Goal: Transaction & Acquisition: Purchase product/service

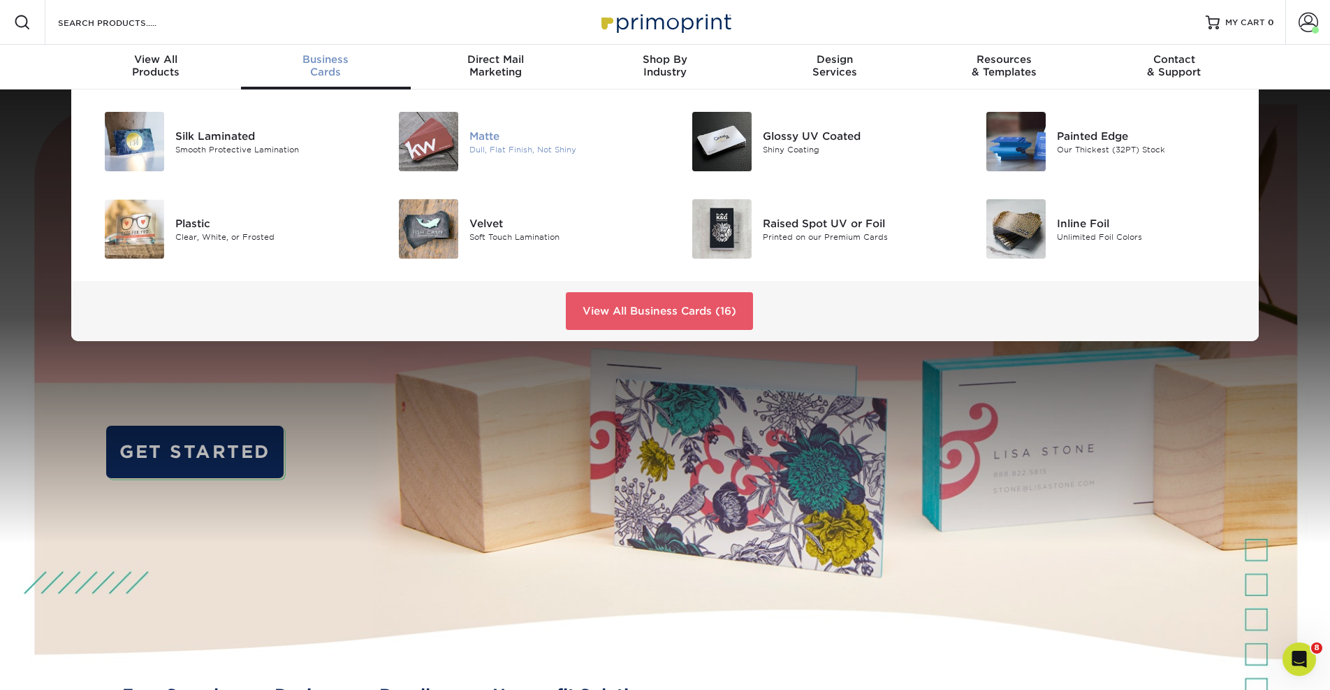
click at [491, 142] on div "Matte" at bounding box center [562, 135] width 185 height 15
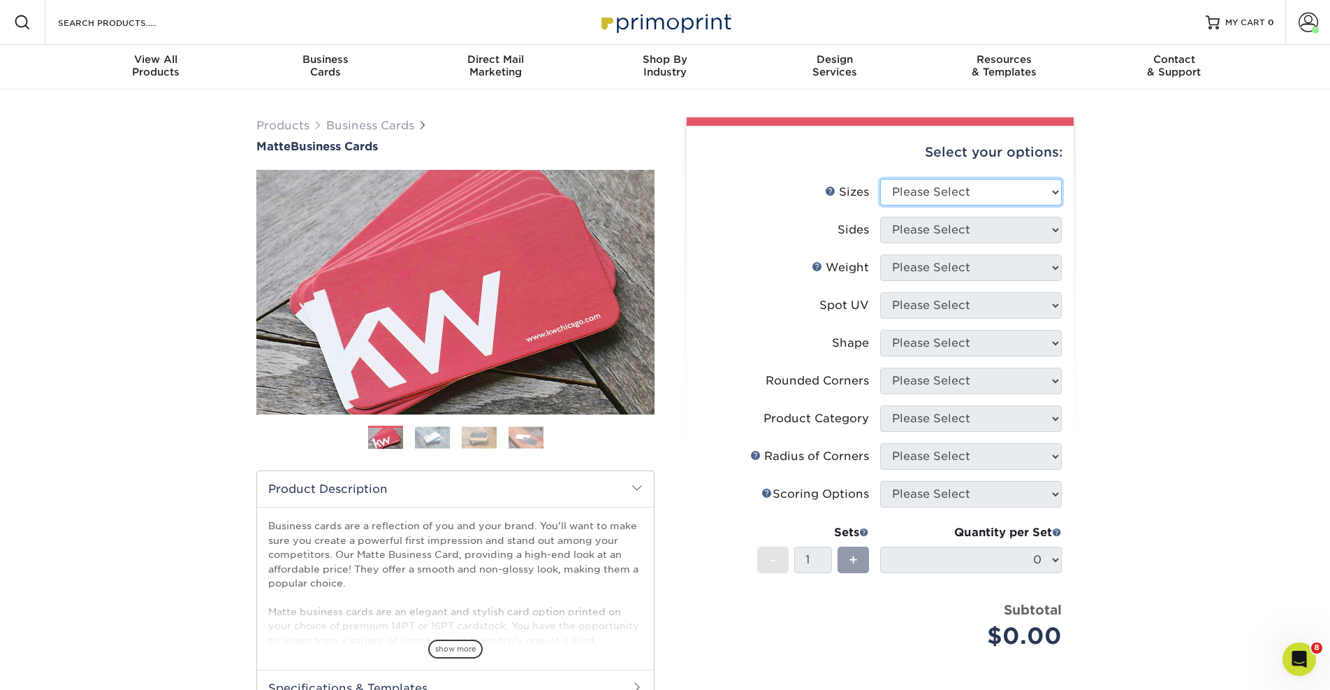
select select "2.00x3.50"
select select "13abbda7-1d64-4f25-8bb2-c179b224825d"
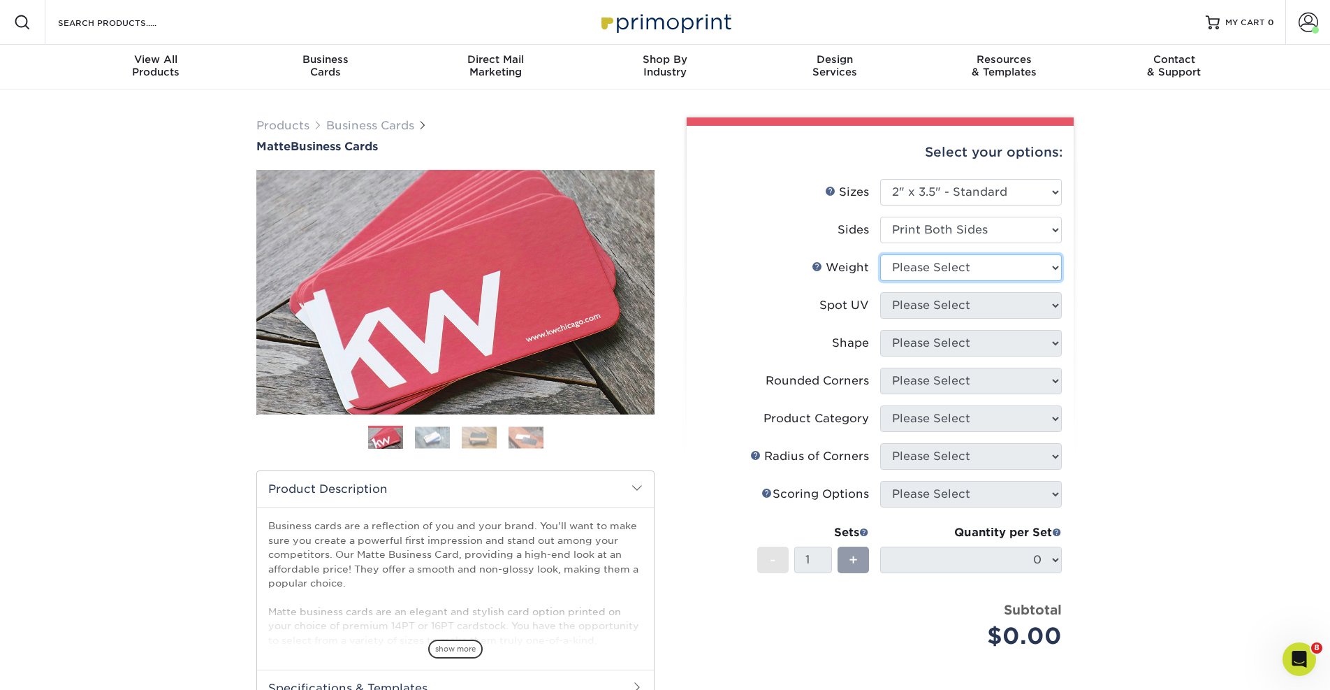
select select "14PT"
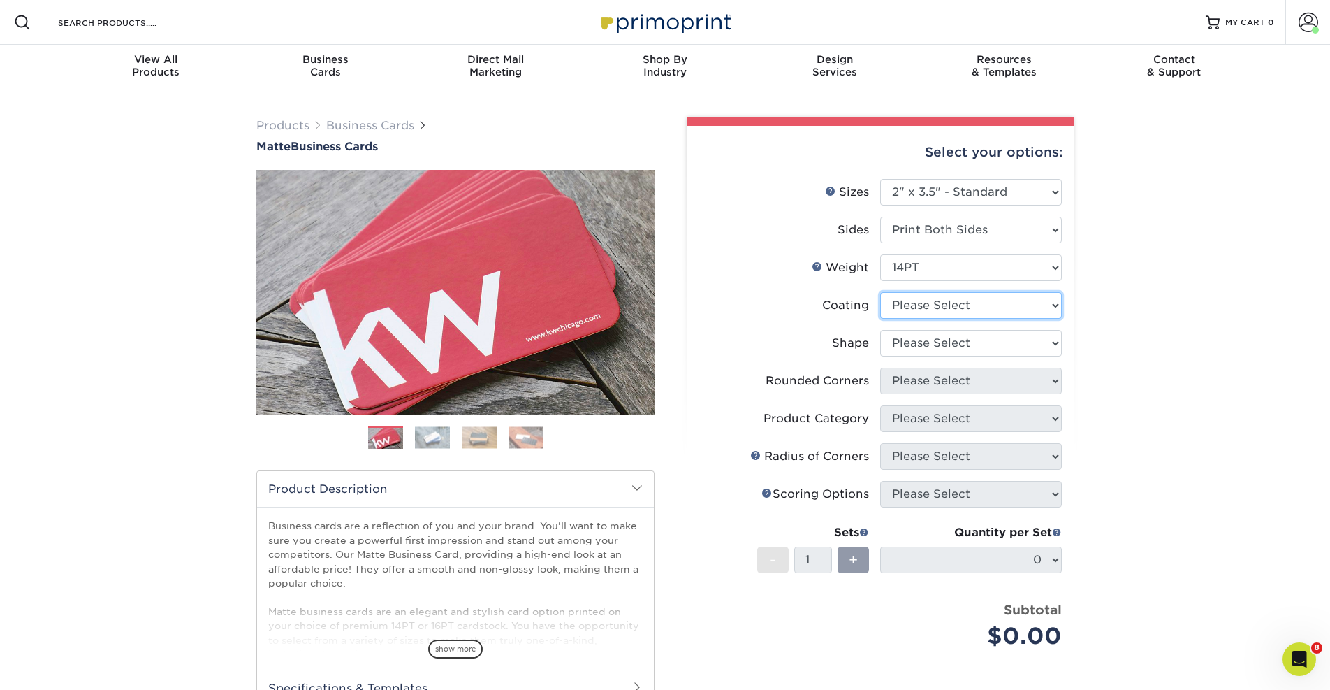
select select "121bb7b5-3b4d-429f-bd8d-bbf80e953313"
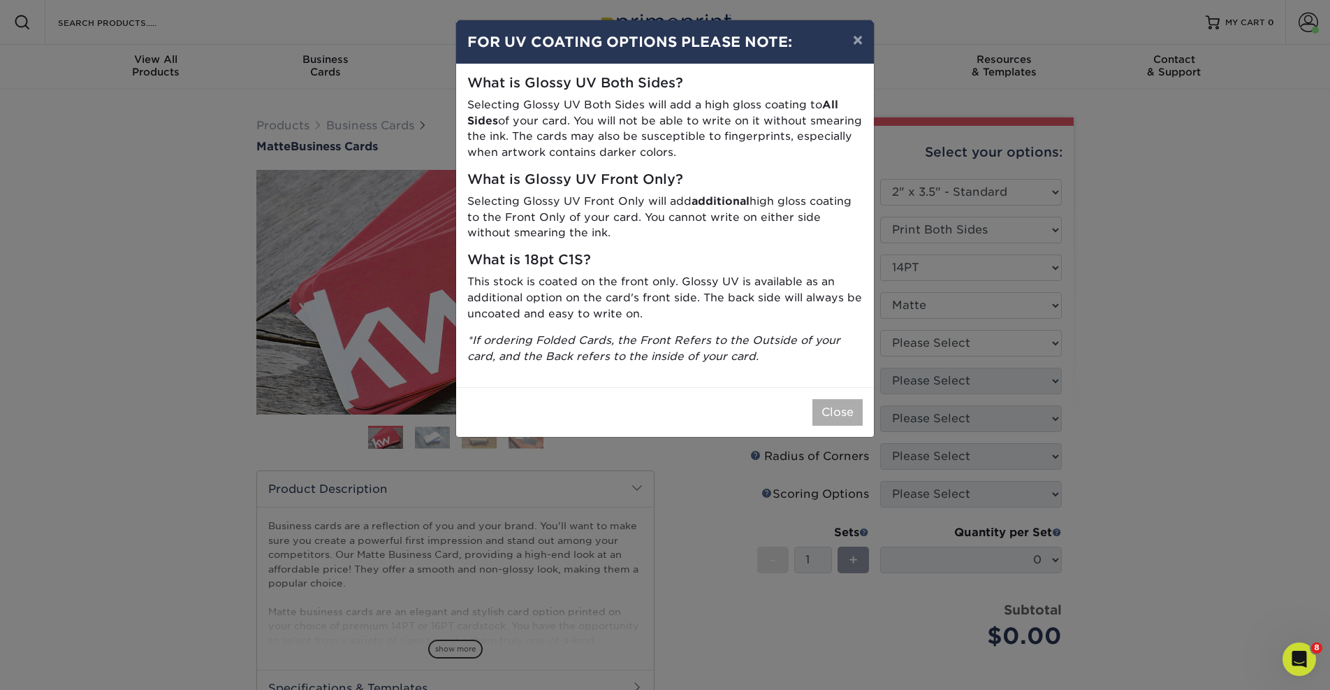
click at [838, 402] on button "Close" at bounding box center [838, 412] width 50 height 27
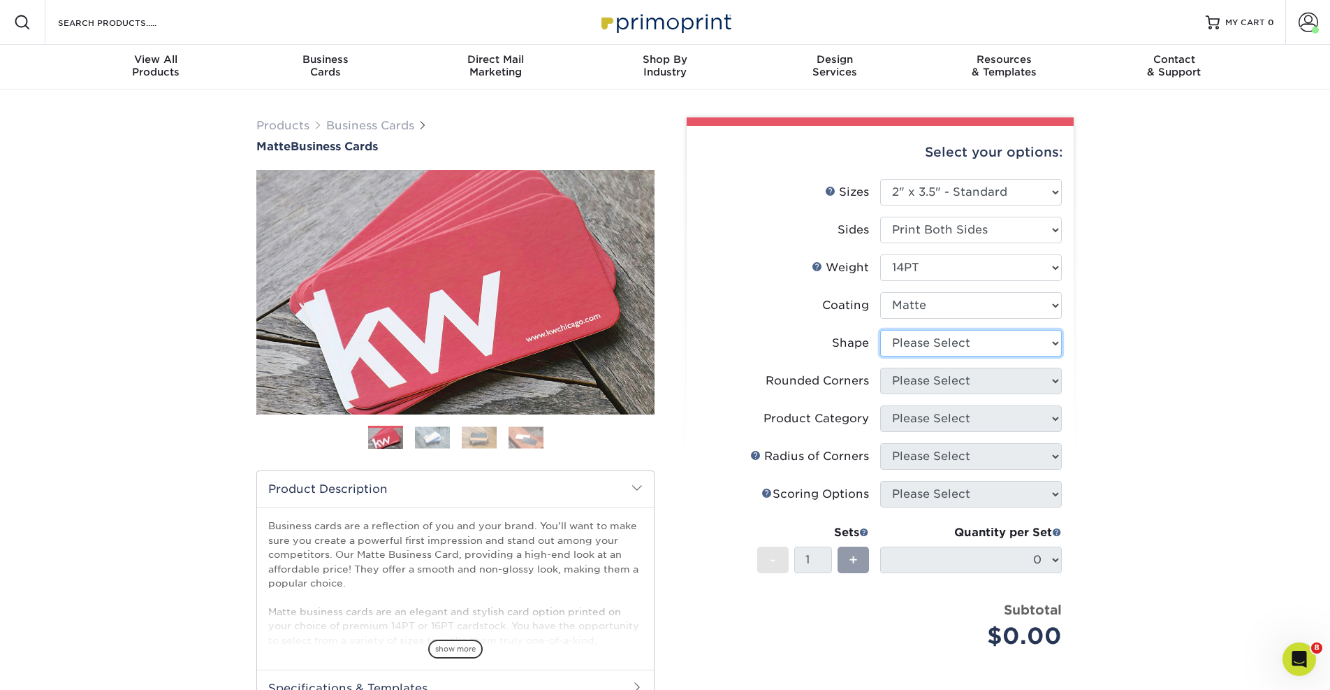
select select "standard"
select select "0"
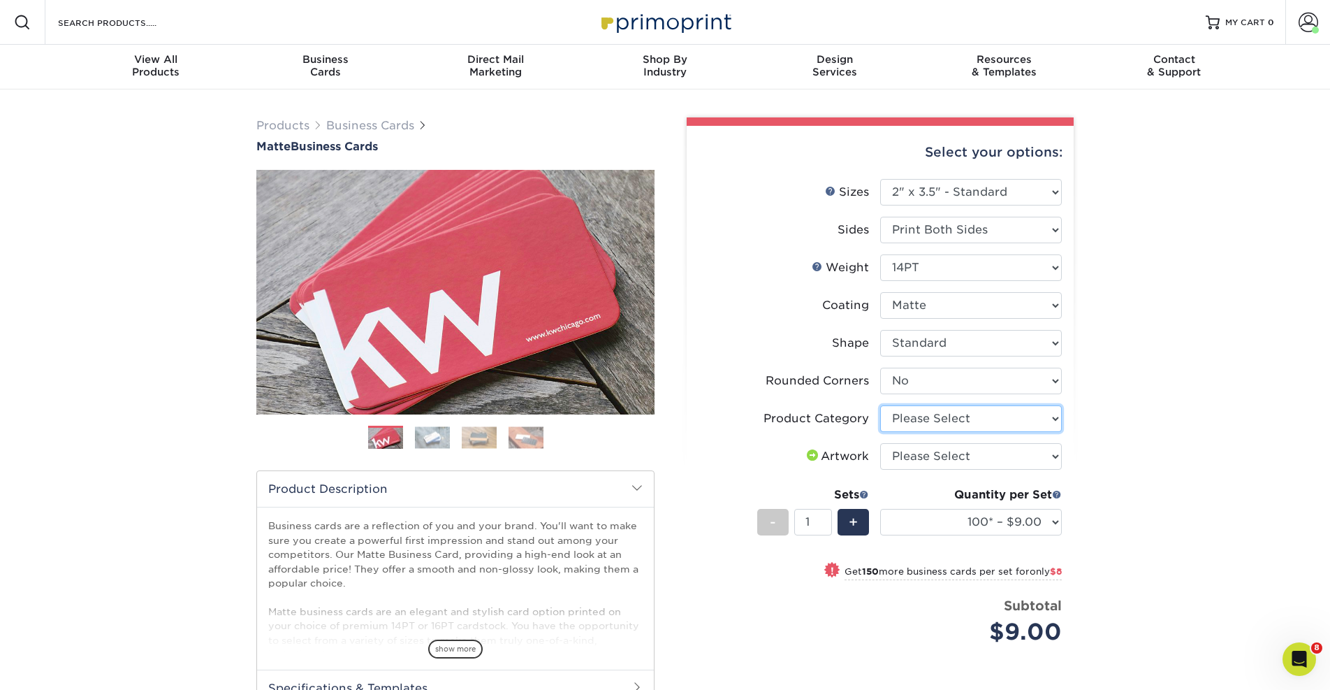
select select "3b5148f1-0588-4f88-a218-97bcfdce65c1"
select select "upload"
click at [825, 521] on input "2" at bounding box center [812, 522] width 37 height 27
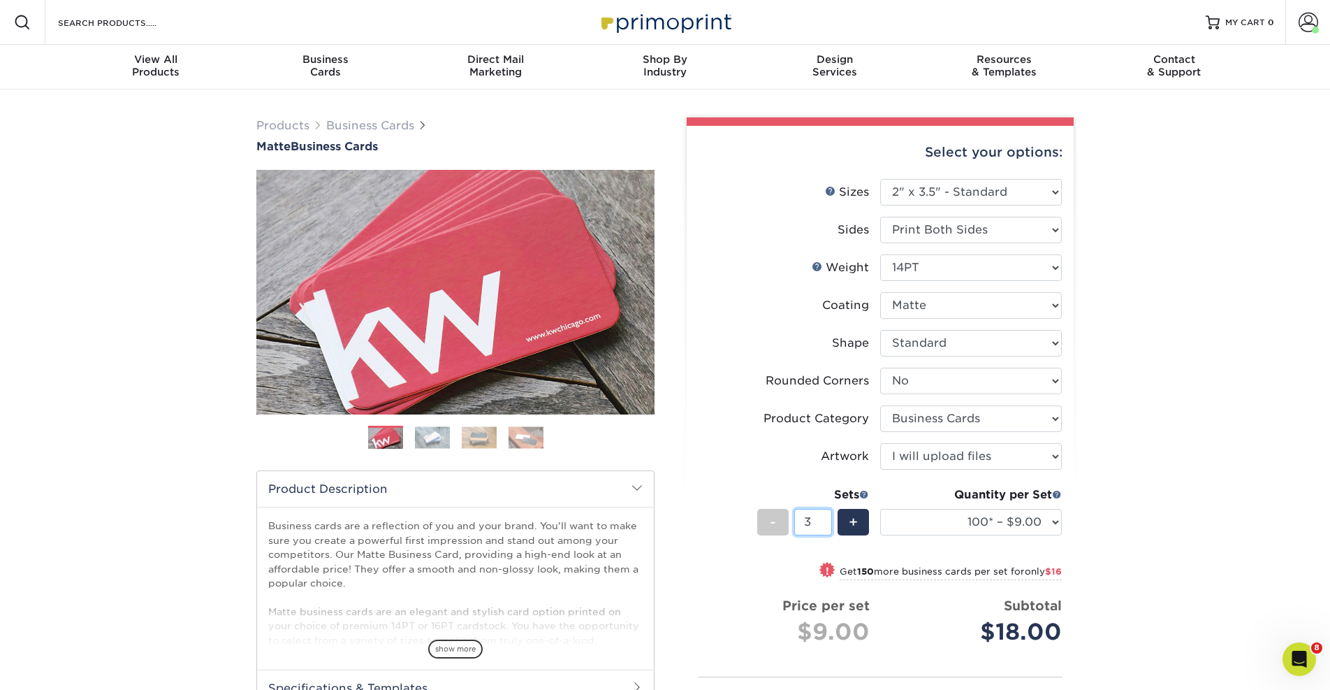
click at [825, 521] on input "3" at bounding box center [812, 522] width 37 height 27
click at [827, 525] on input "2" at bounding box center [812, 522] width 37 height 27
type input "1"
click at [827, 525] on input "1" at bounding box center [812, 522] width 37 height 27
select select "250* – $17.00"
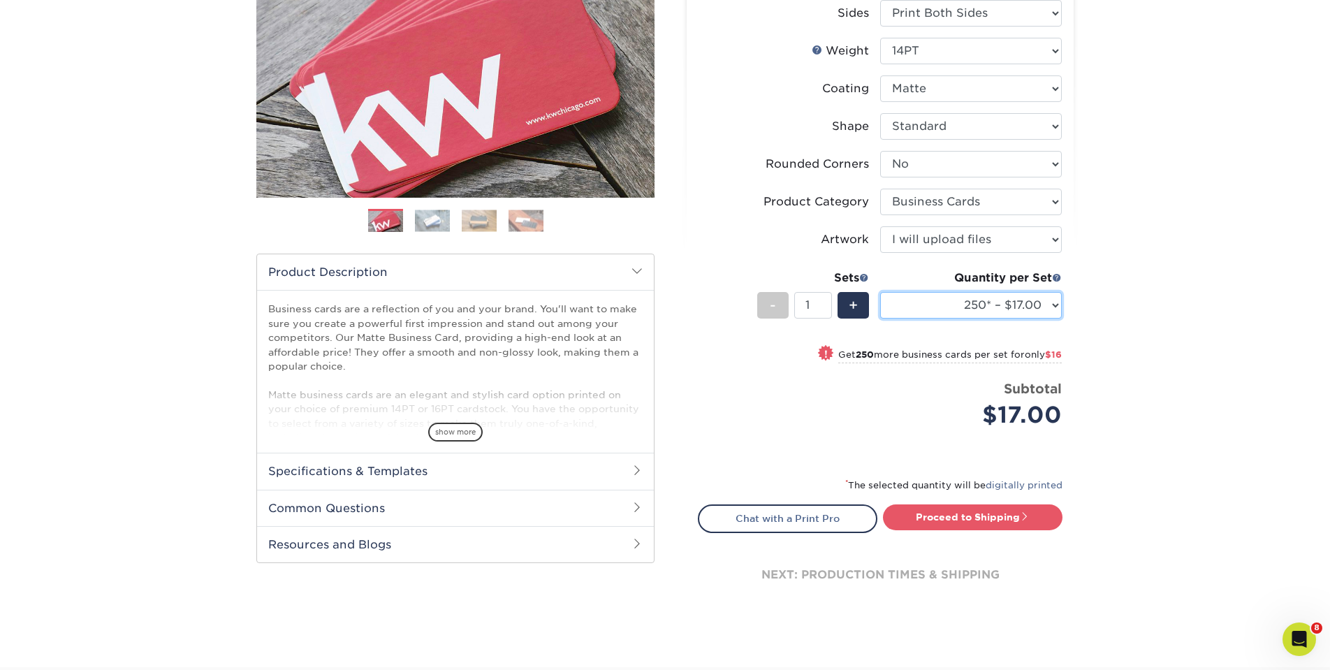
scroll to position [228, 0]
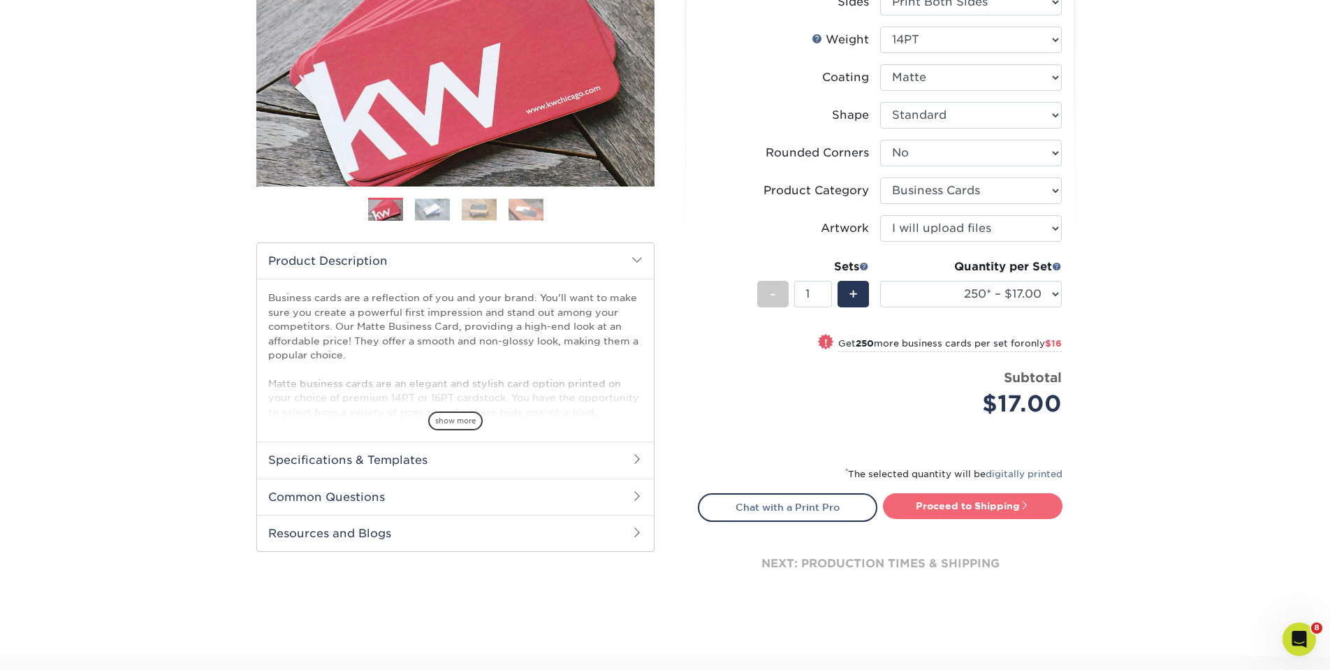
click at [964, 497] on link "Proceed to Shipping" at bounding box center [973, 505] width 180 height 25
type input "Set 1"
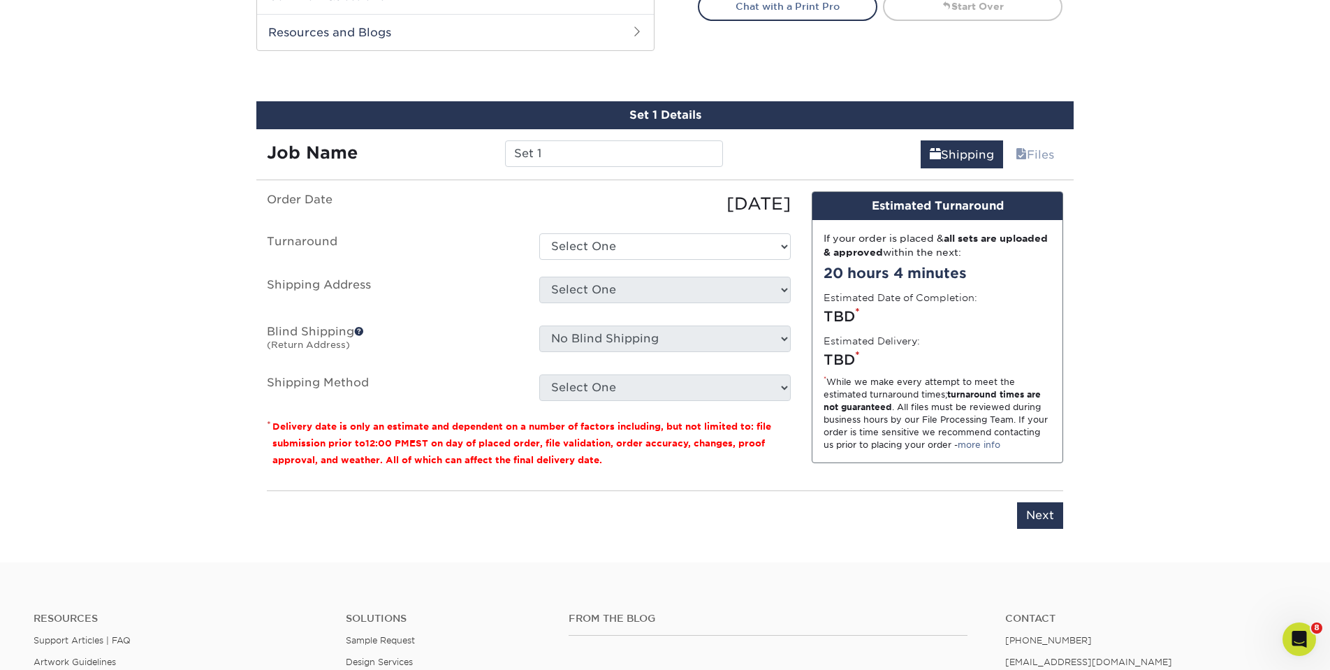
scroll to position [758, 0]
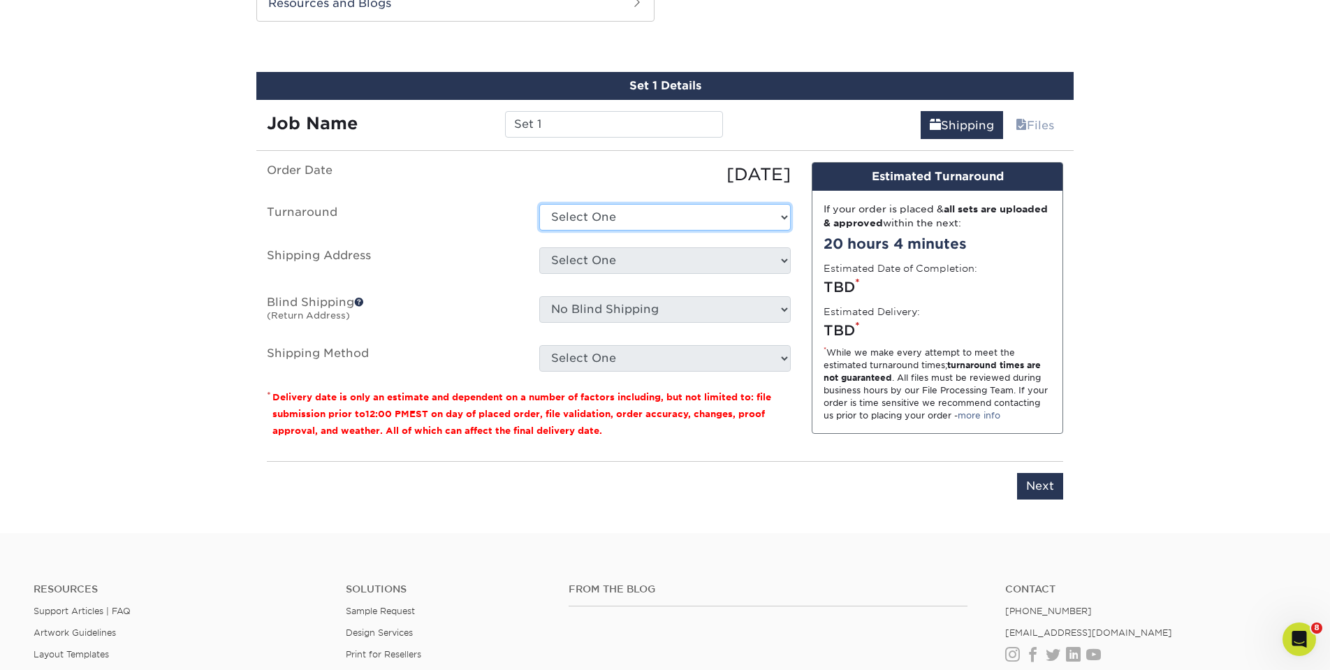
select select "385fbf1e-192b-4679-9d7d-4a45b131679d"
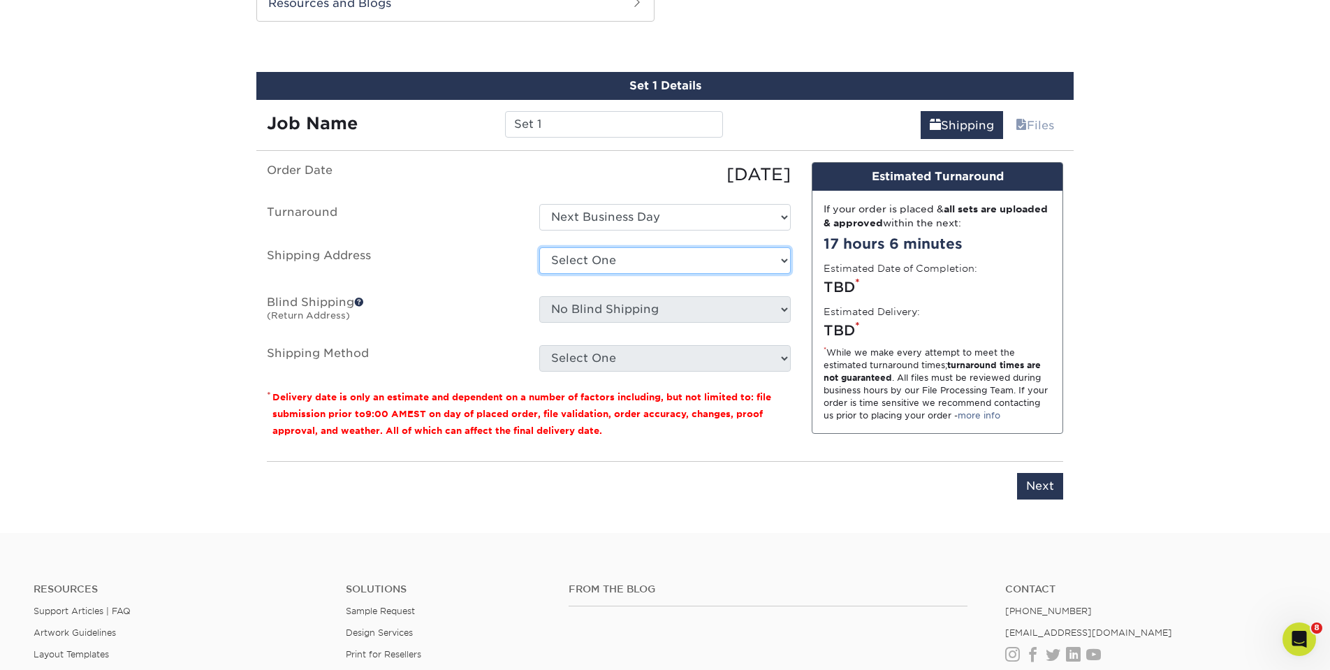
select select "258752"
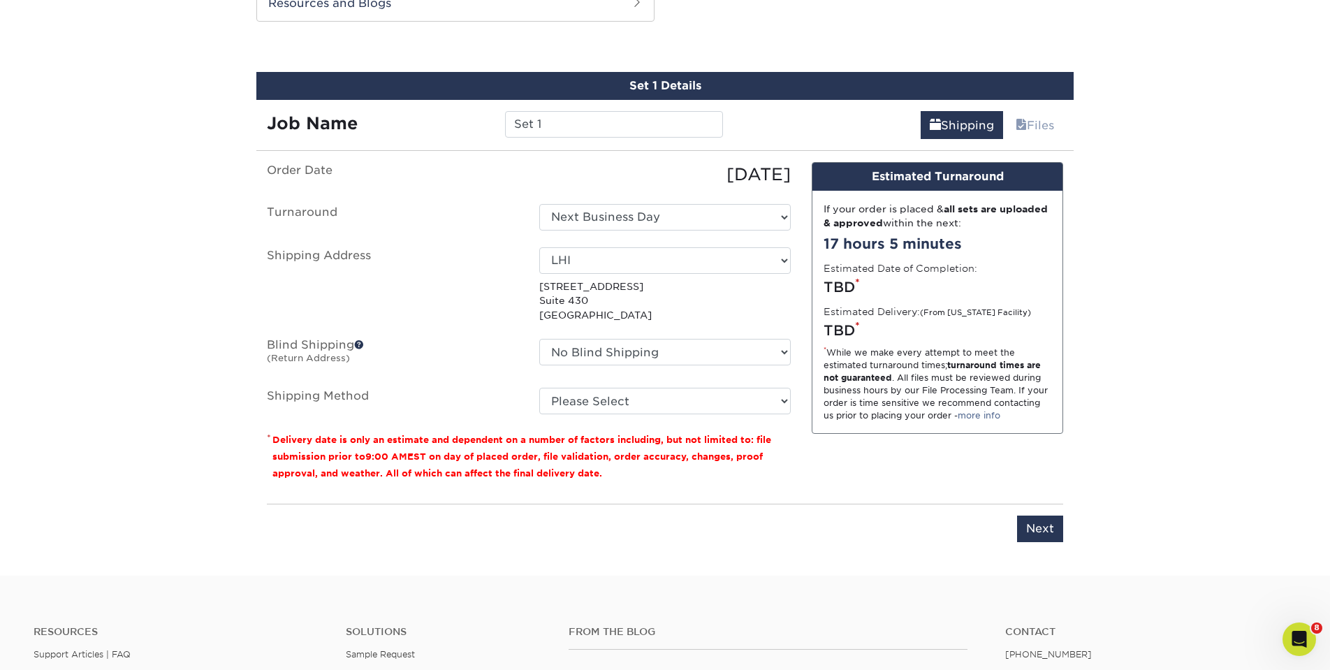
scroll to position [756, 0]
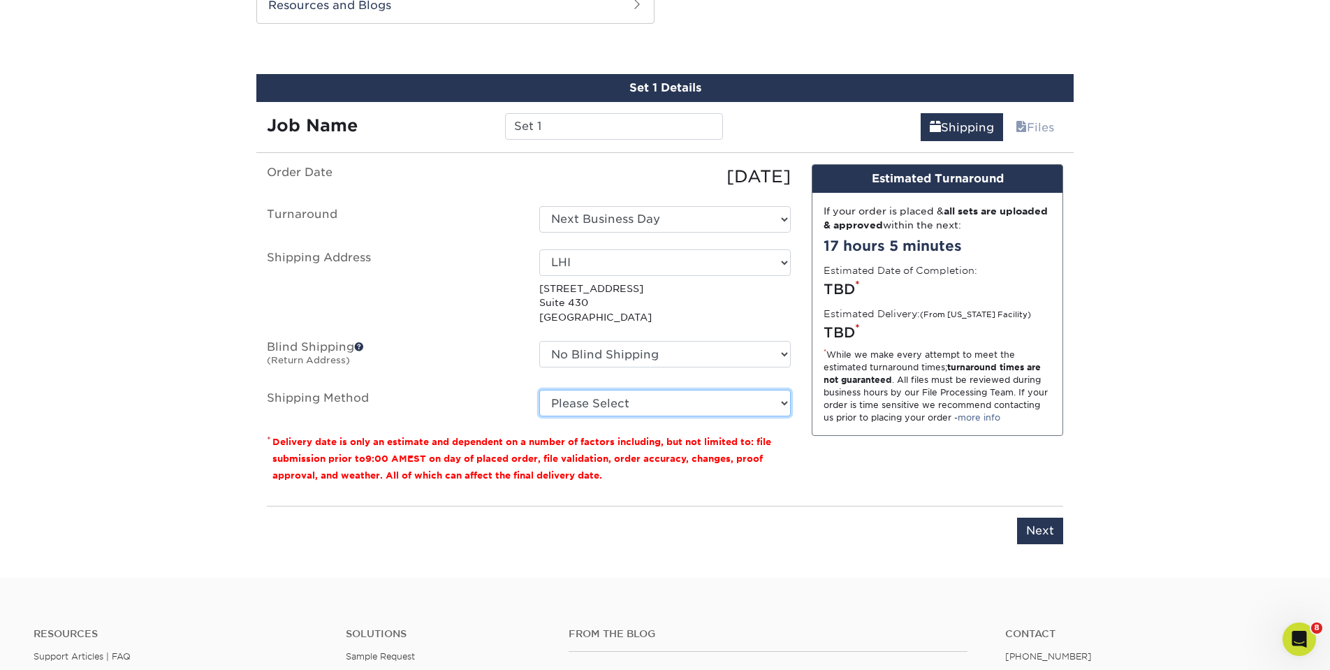
select select "03"
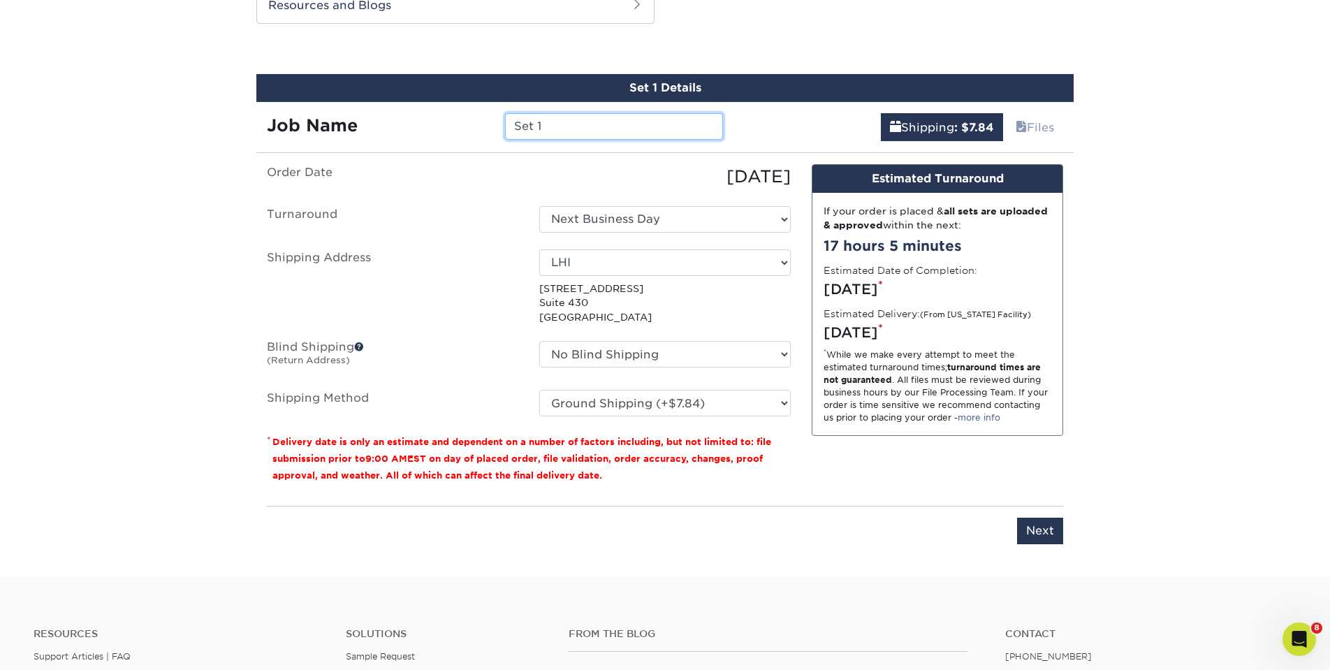
click at [652, 128] on input "Set 1" at bounding box center [613, 126] width 217 height 27
type input "S"
type input "Jessica Kauffman"
click at [1033, 530] on input "Next" at bounding box center [1040, 531] width 46 height 27
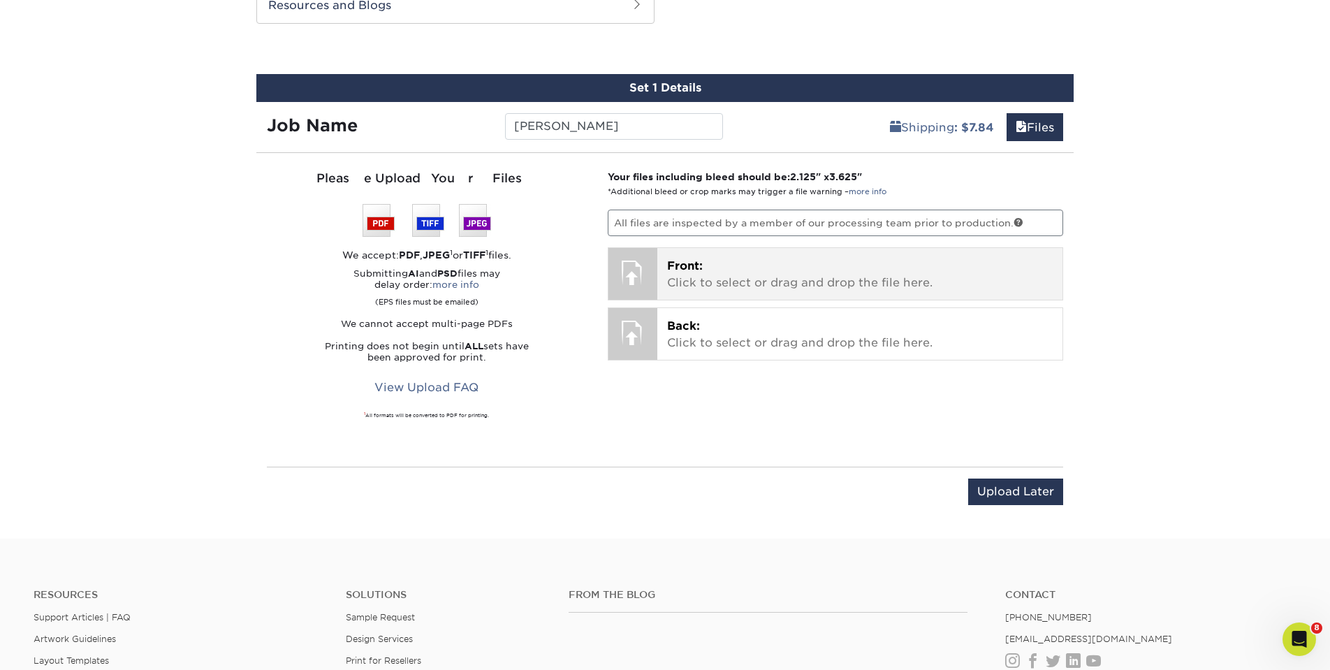
click at [797, 261] on p "Front: Click to select or drag and drop the file here." at bounding box center [860, 275] width 386 height 34
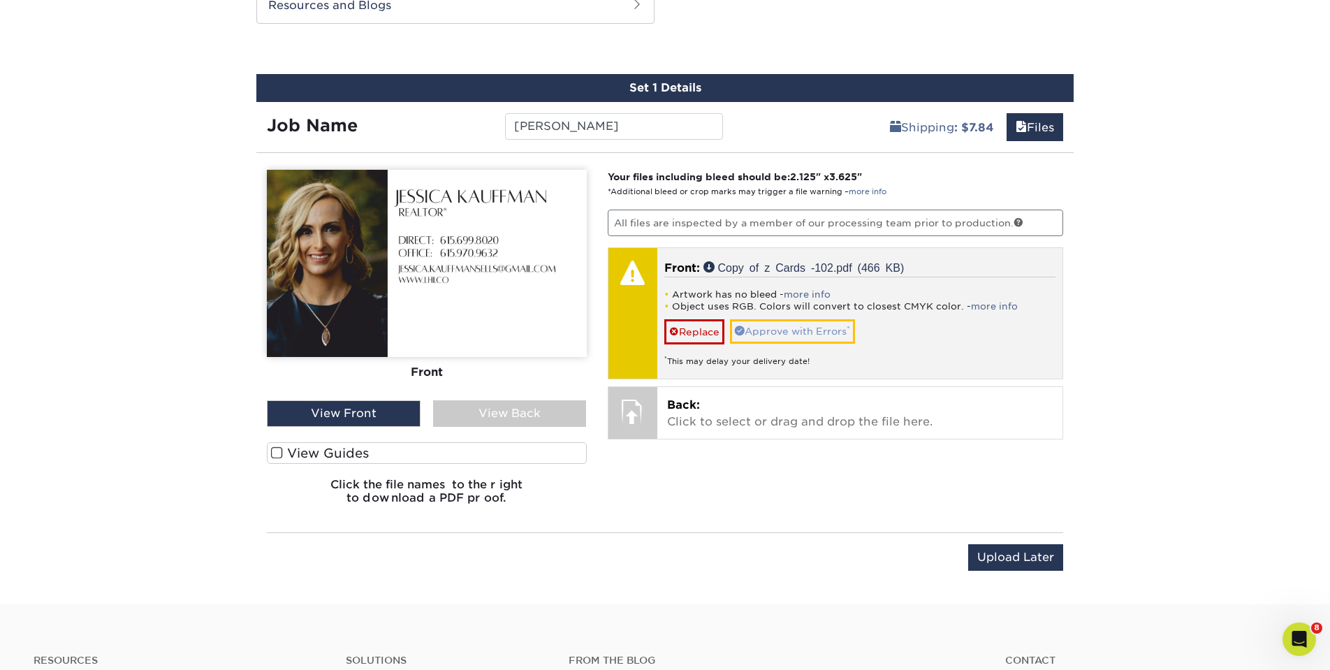
click at [801, 331] on link "Approve with Errors *" at bounding box center [792, 331] width 125 height 24
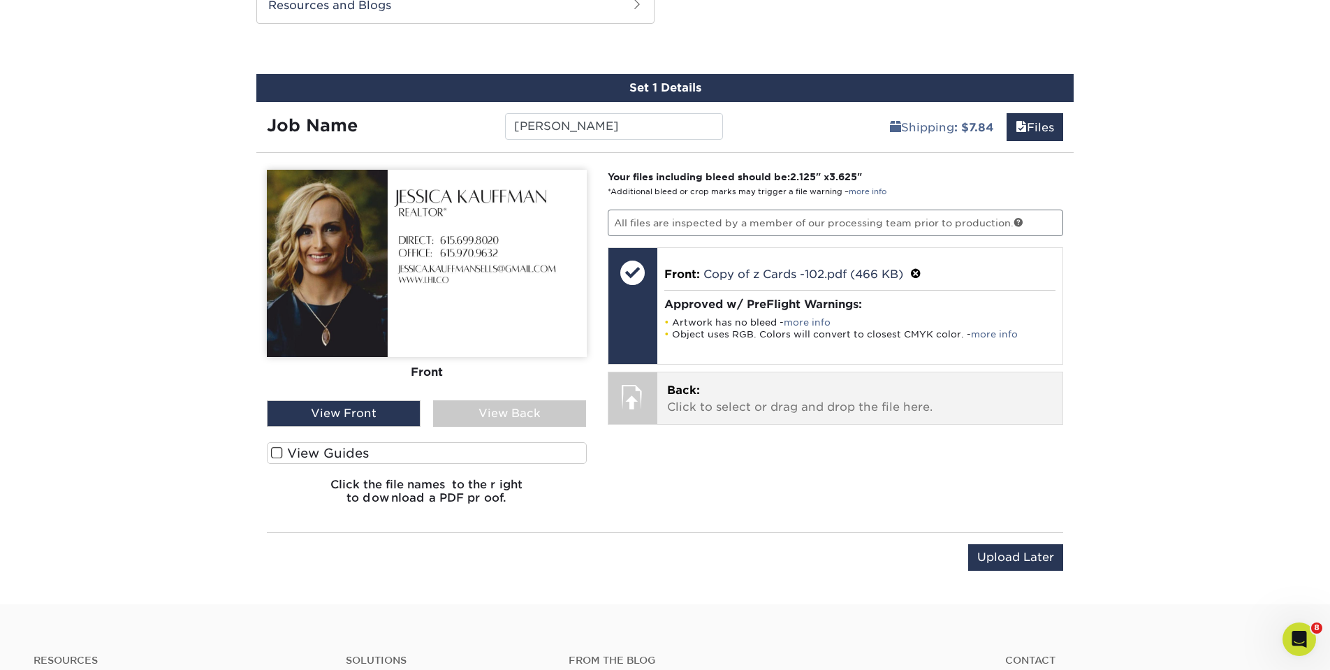
click at [803, 388] on p "Back: Click to select or drag and drop the file here." at bounding box center [860, 399] width 386 height 34
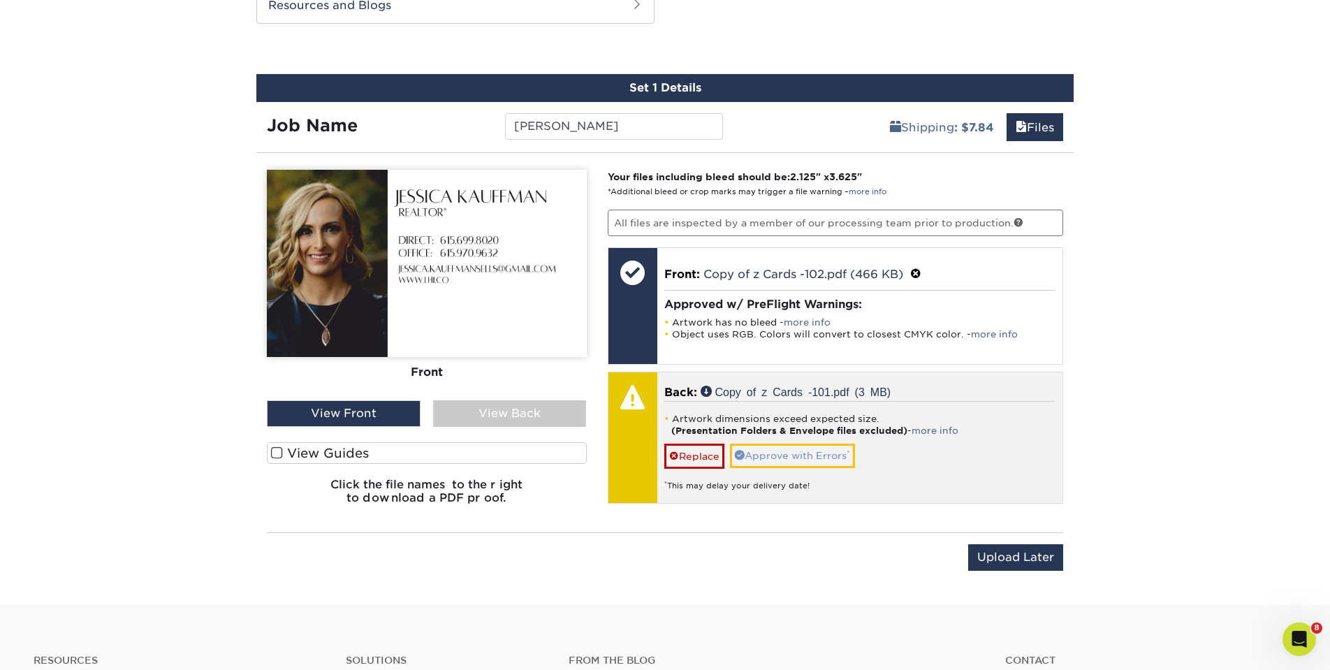
click at [785, 454] on link "Approve with Errors *" at bounding box center [792, 456] width 125 height 24
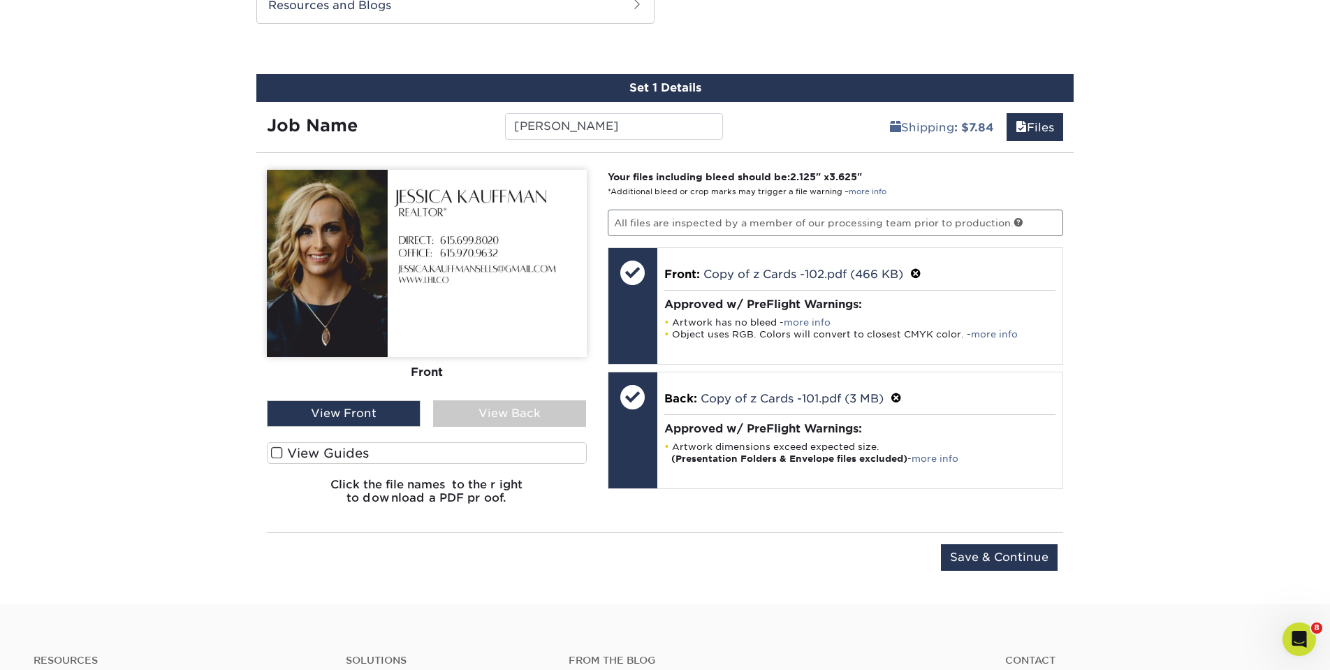
click at [511, 409] on div "View Back" at bounding box center [510, 413] width 154 height 27
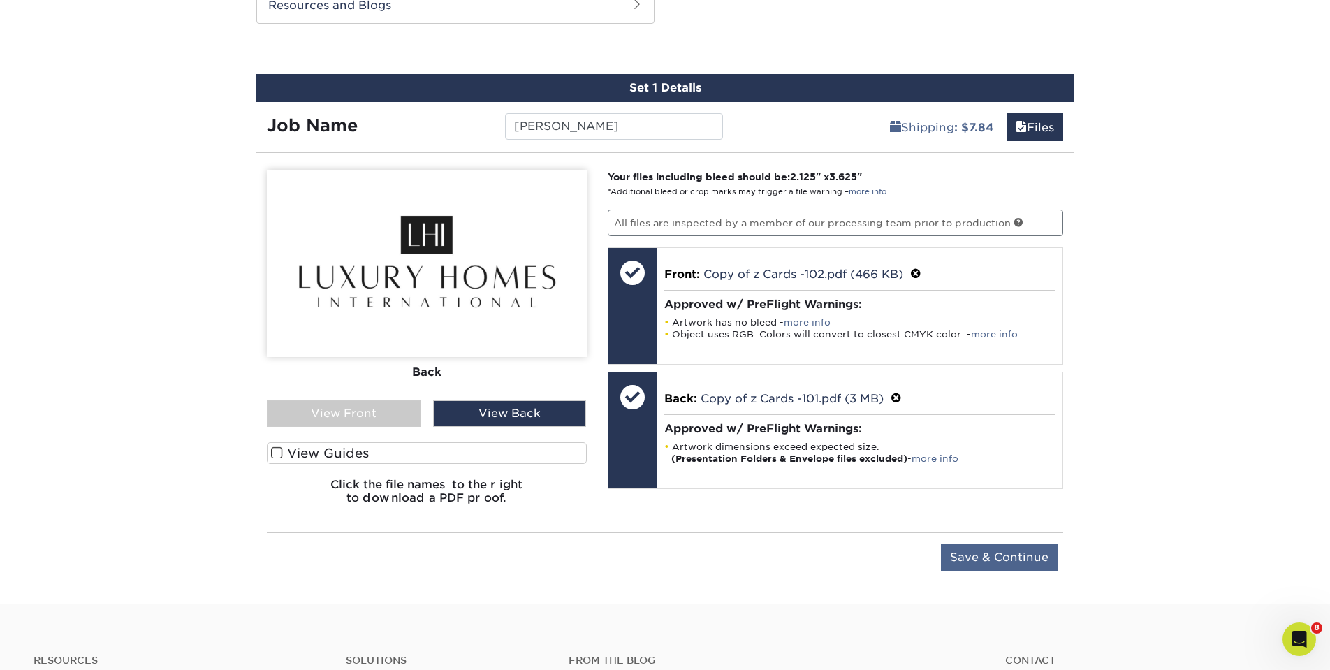
click at [981, 559] on input "Save & Continue" at bounding box center [999, 557] width 117 height 27
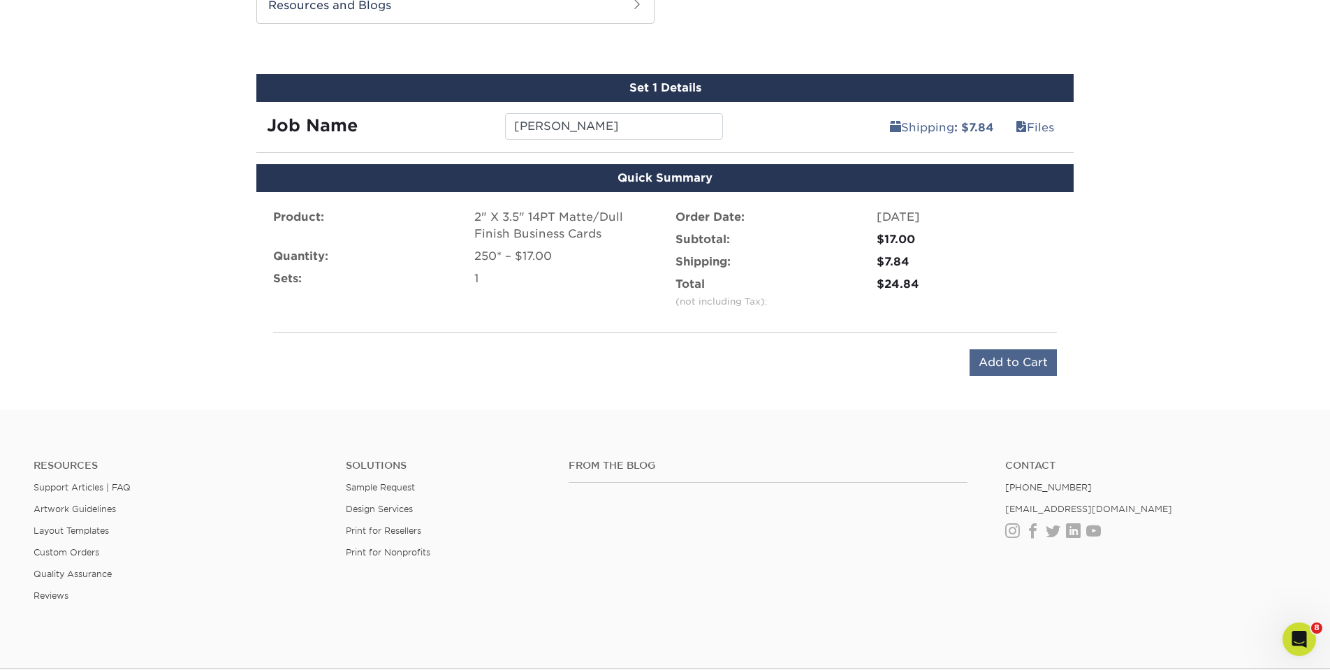
click at [1018, 362] on input "Add to Cart" at bounding box center [1013, 362] width 87 height 27
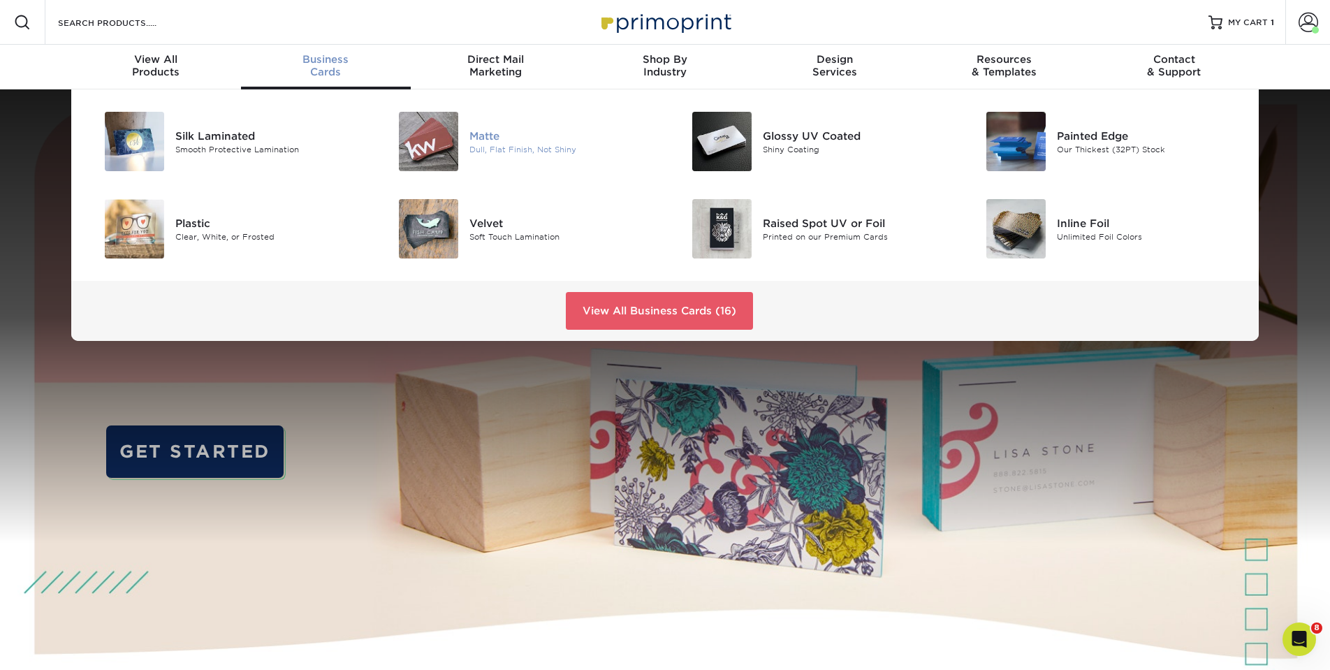
click at [491, 145] on div "Dull, Flat Finish, Not Shiny" at bounding box center [562, 149] width 185 height 12
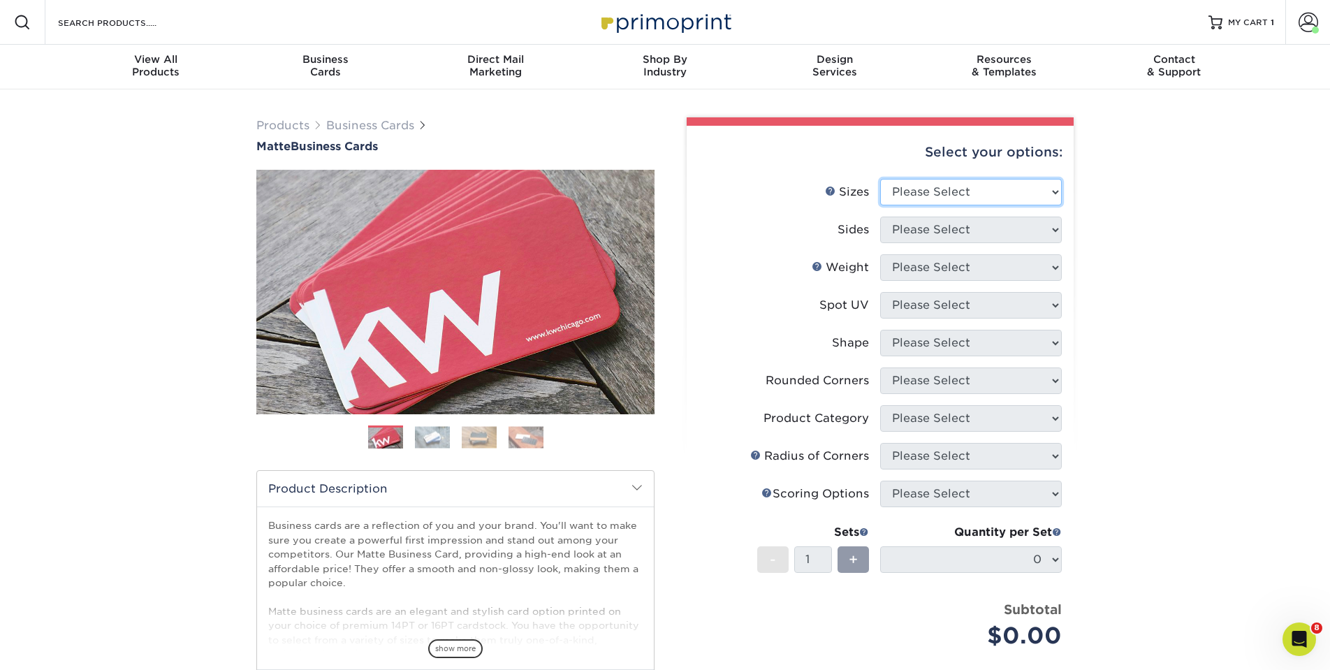
select select "2.00x3.50"
select select "13abbda7-1d64-4f25-8bb2-c179b224825d"
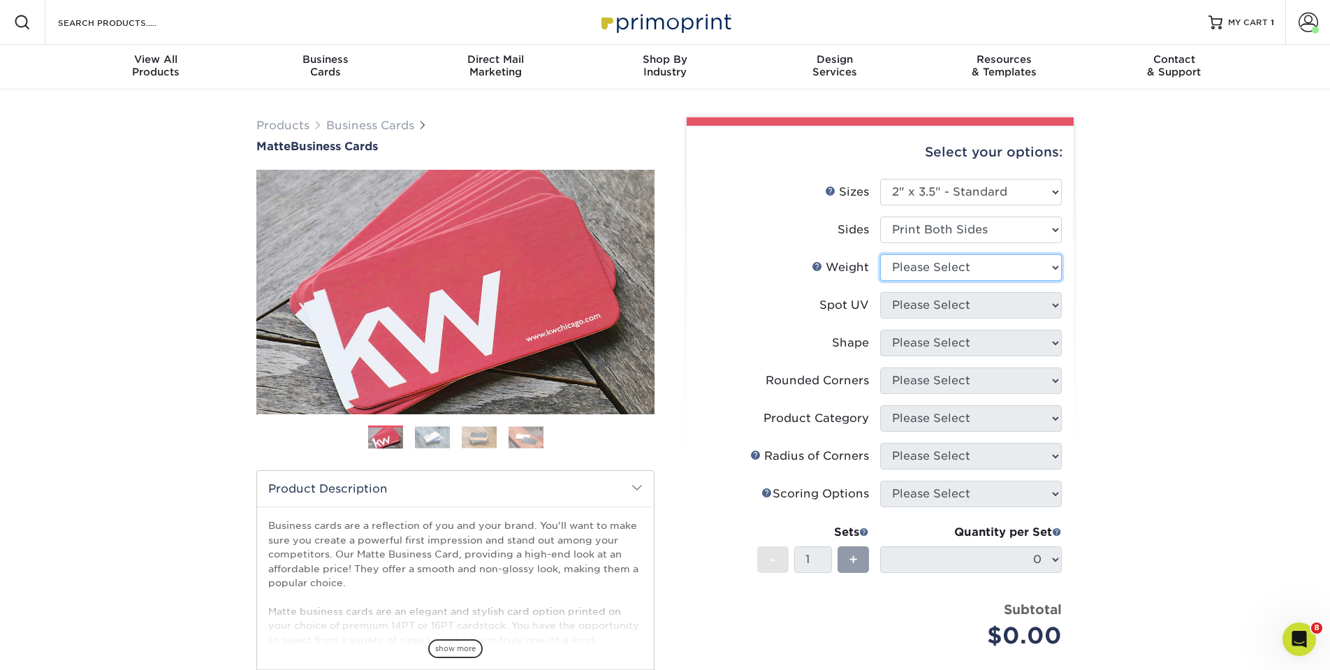
select select "14PT"
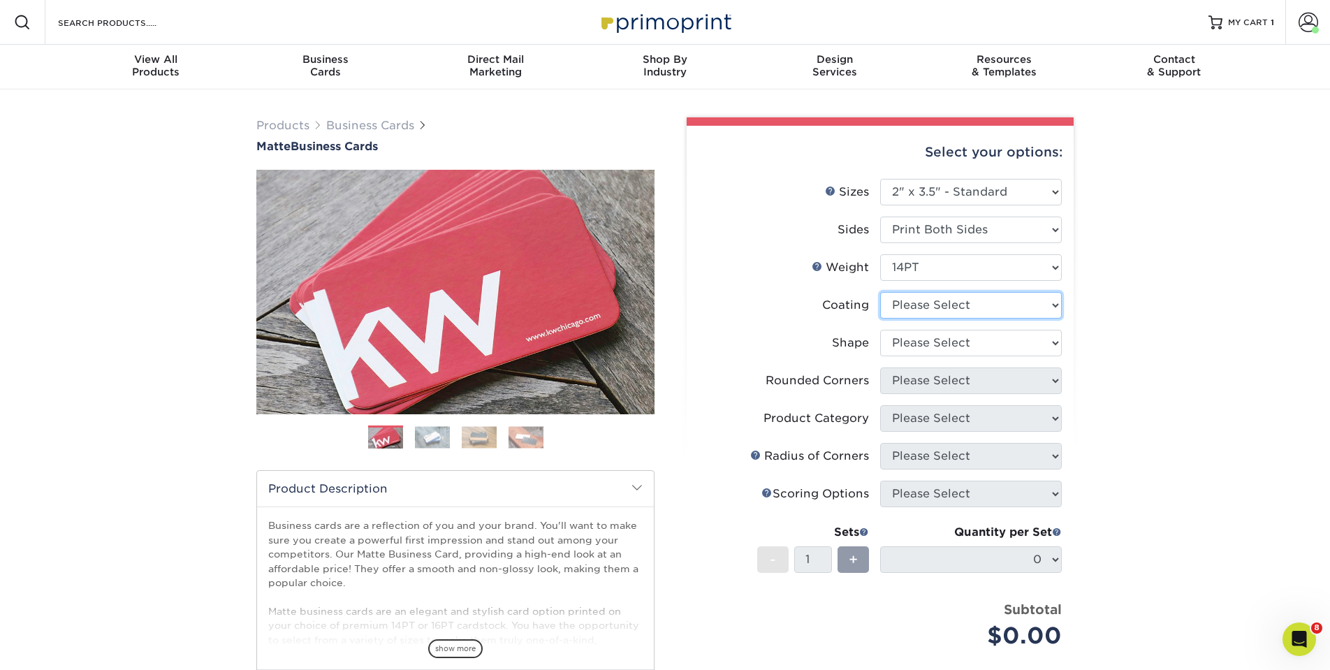
select select "121bb7b5-3b4d-429f-bd8d-bbf80e953313"
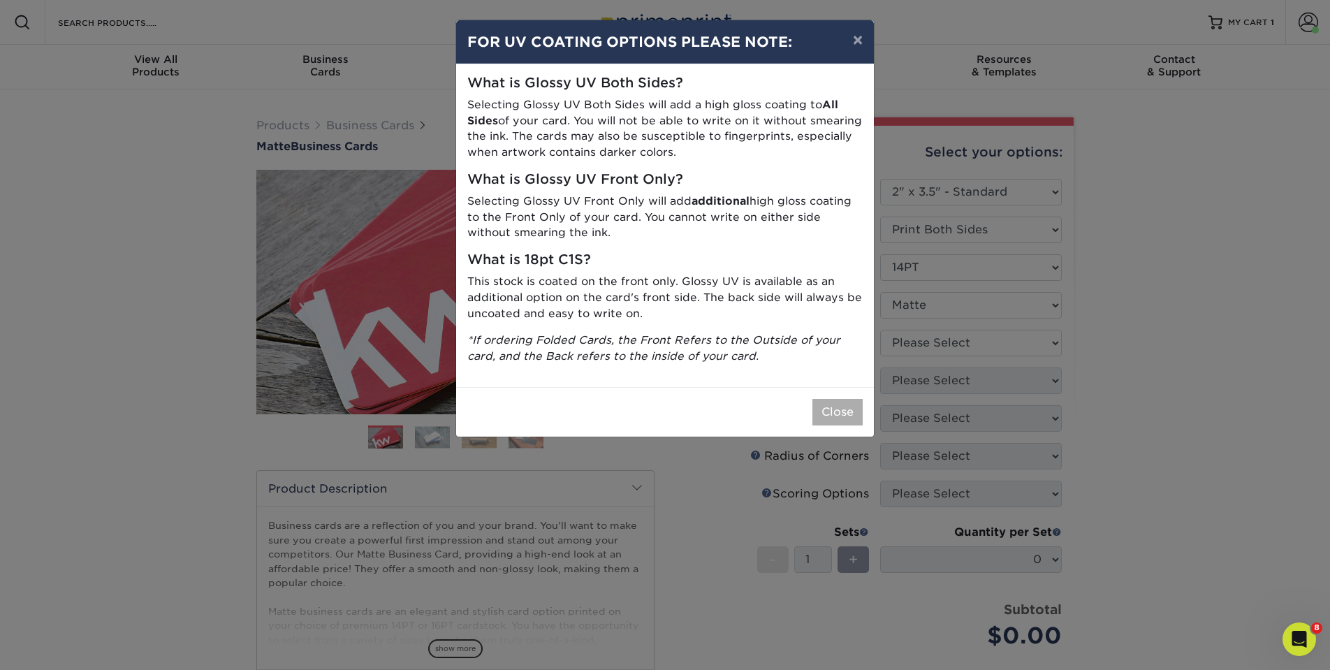
click at [847, 399] on button "Close" at bounding box center [838, 412] width 50 height 27
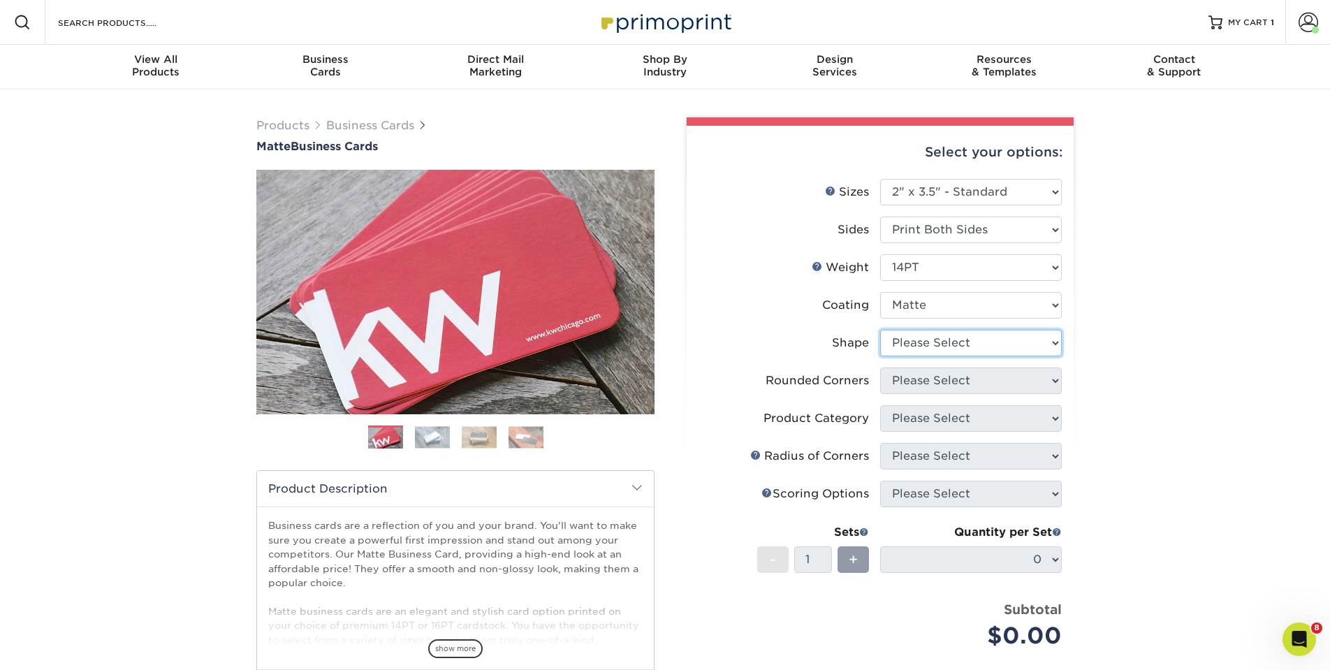
select select "standard"
select select "0"
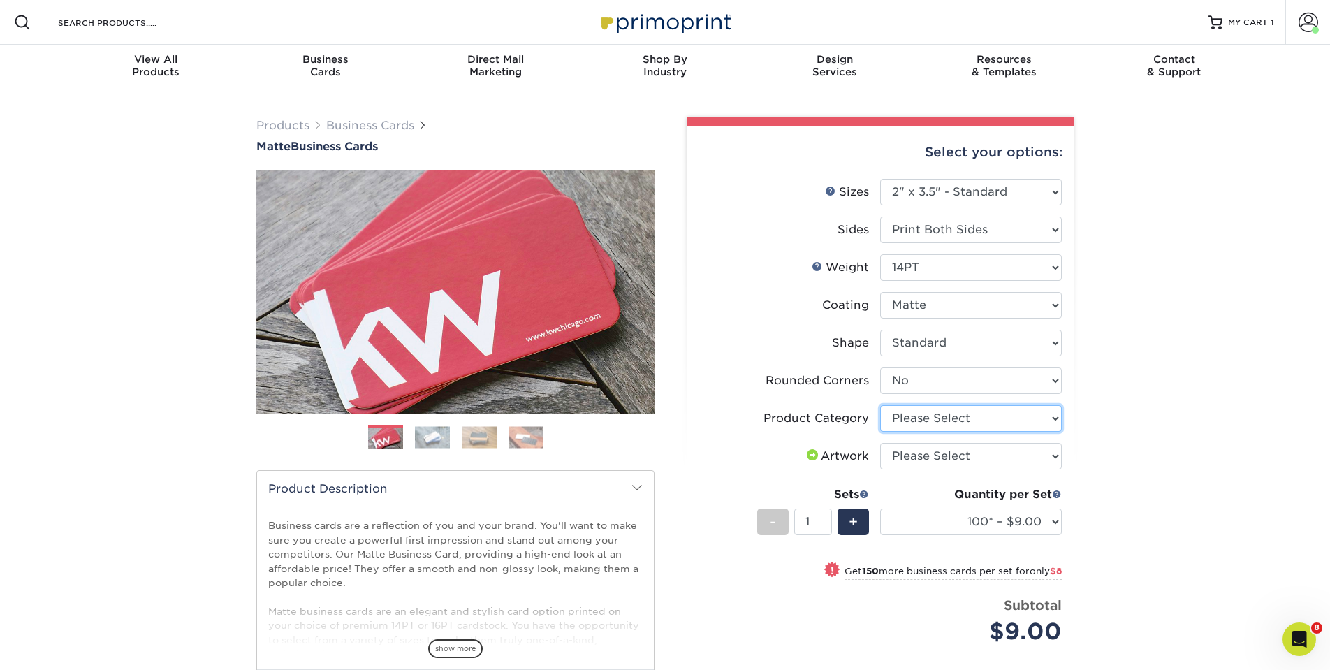
select select "3b5148f1-0588-4f88-a218-97bcfdce65c1"
select select "upload"
select select "250* – $17.00"
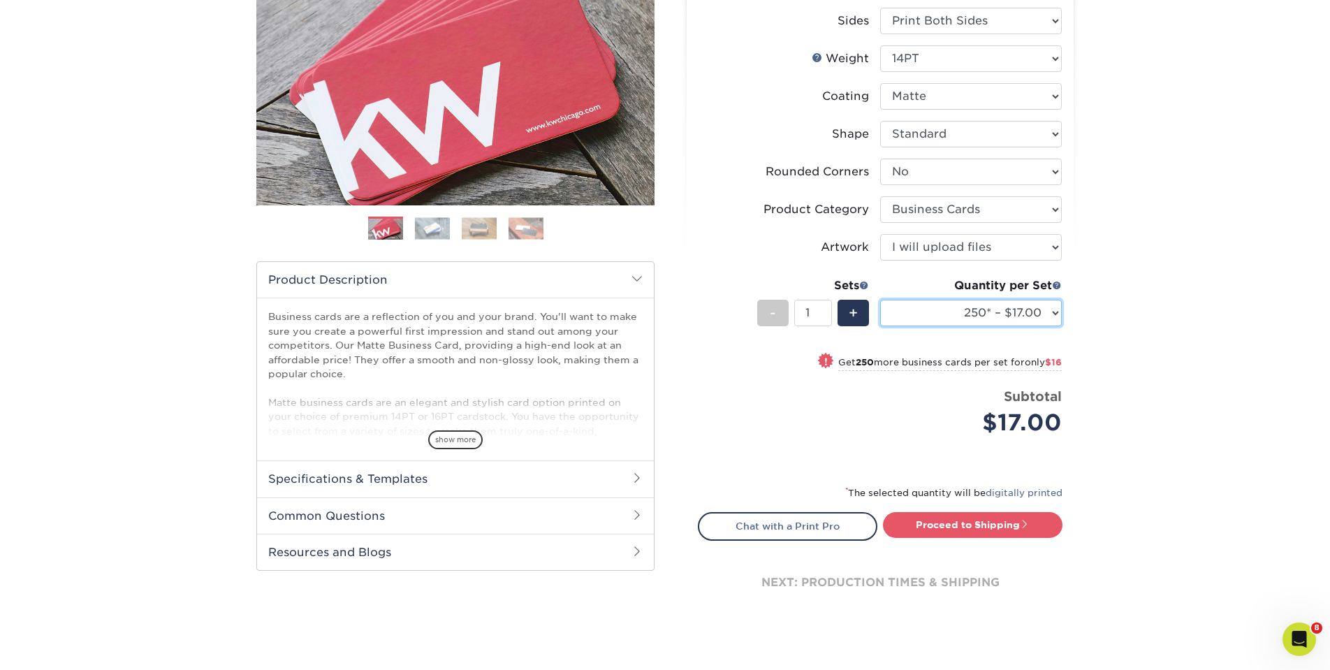
scroll to position [208, 0]
click at [994, 527] on link "Proceed to Shipping" at bounding box center [973, 525] width 180 height 25
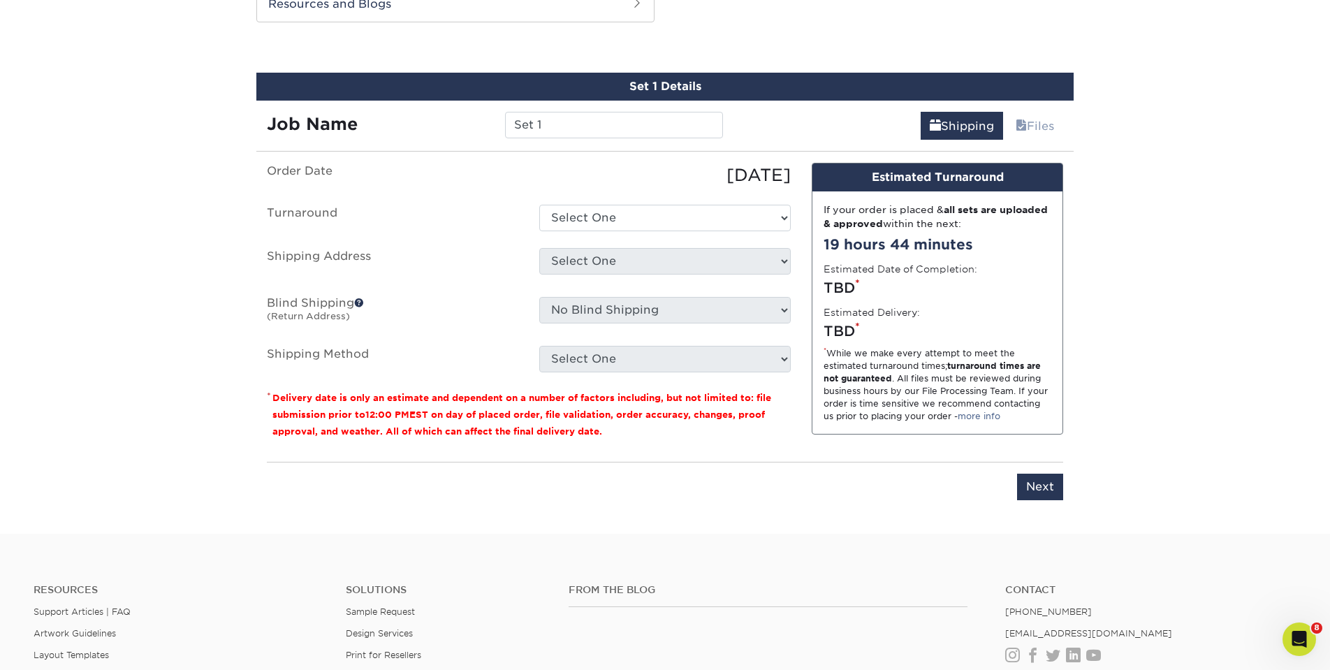
scroll to position [758, 0]
click at [626, 130] on input "Set 1" at bounding box center [613, 124] width 217 height 27
type input "S"
type input "Kristina Powers"
select select "385fbf1e-192b-4679-9d7d-4a45b131679d"
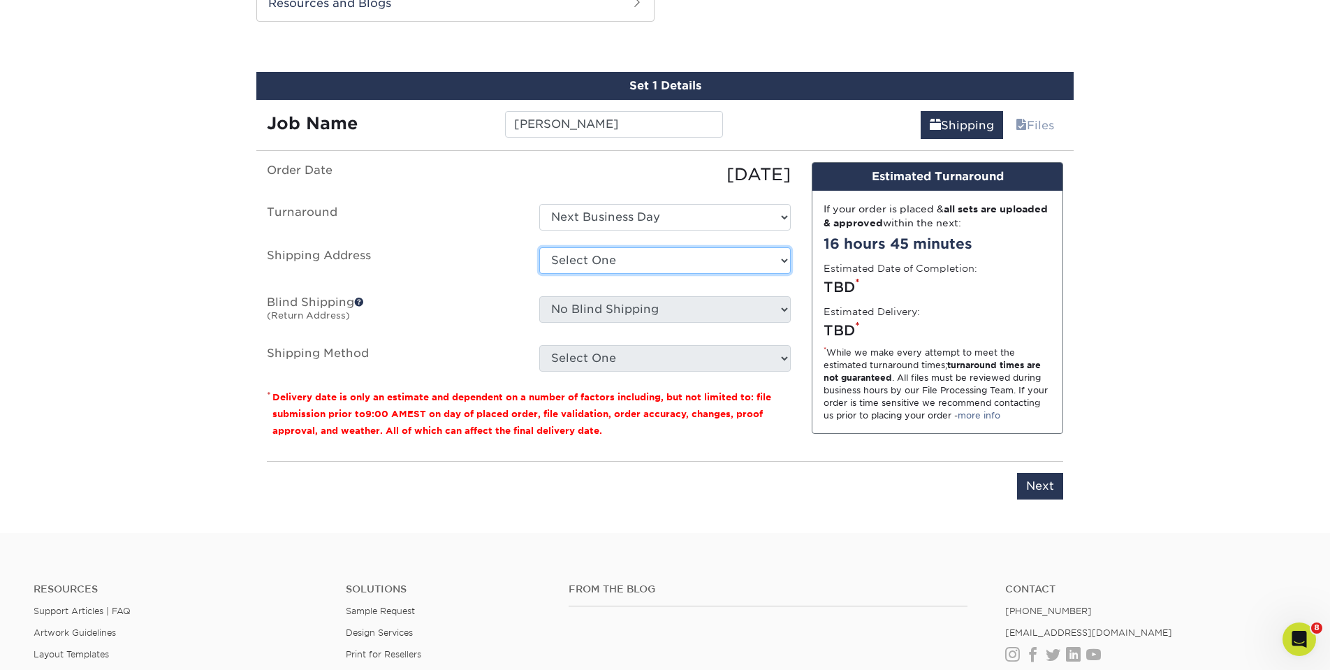
select select "258752"
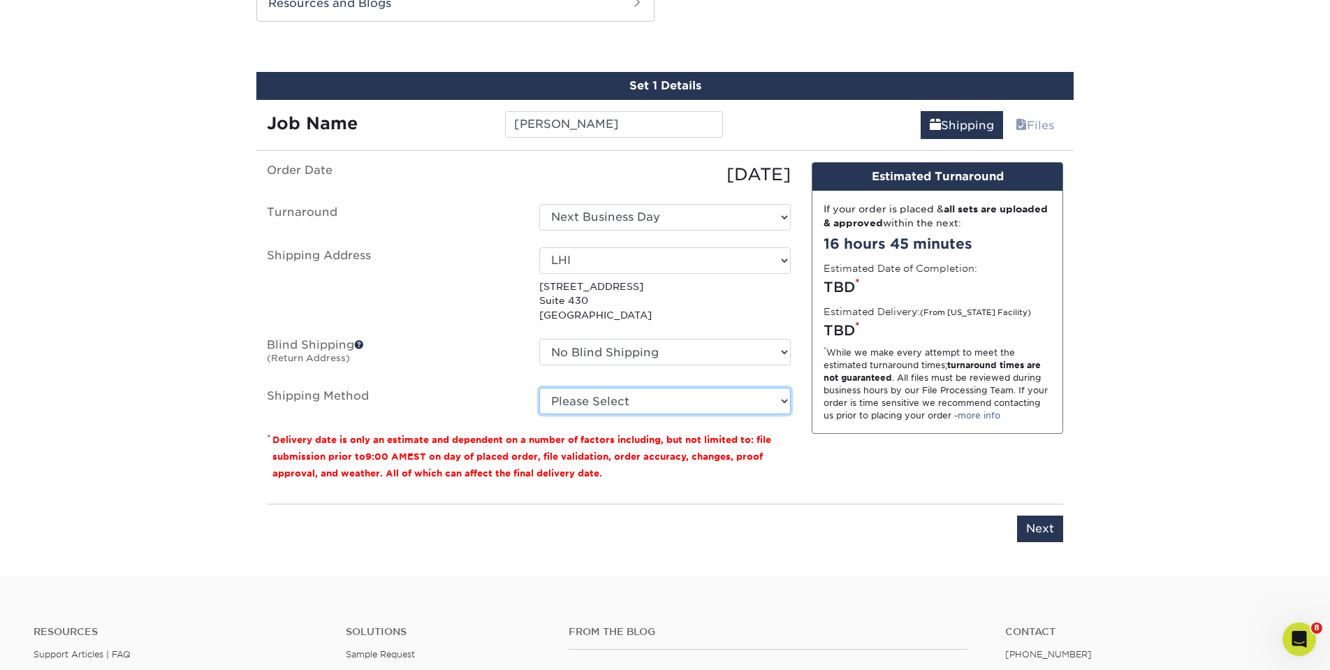
select select "03"
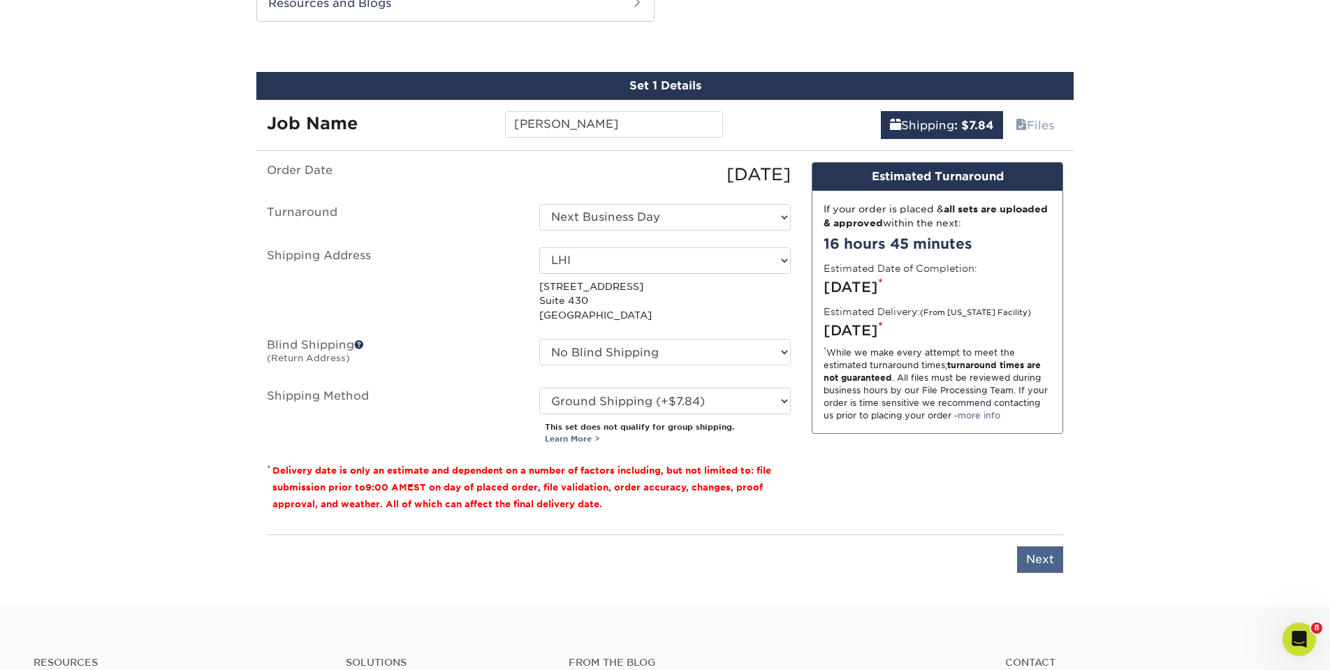
click at [1043, 554] on input "Next" at bounding box center [1040, 559] width 46 height 27
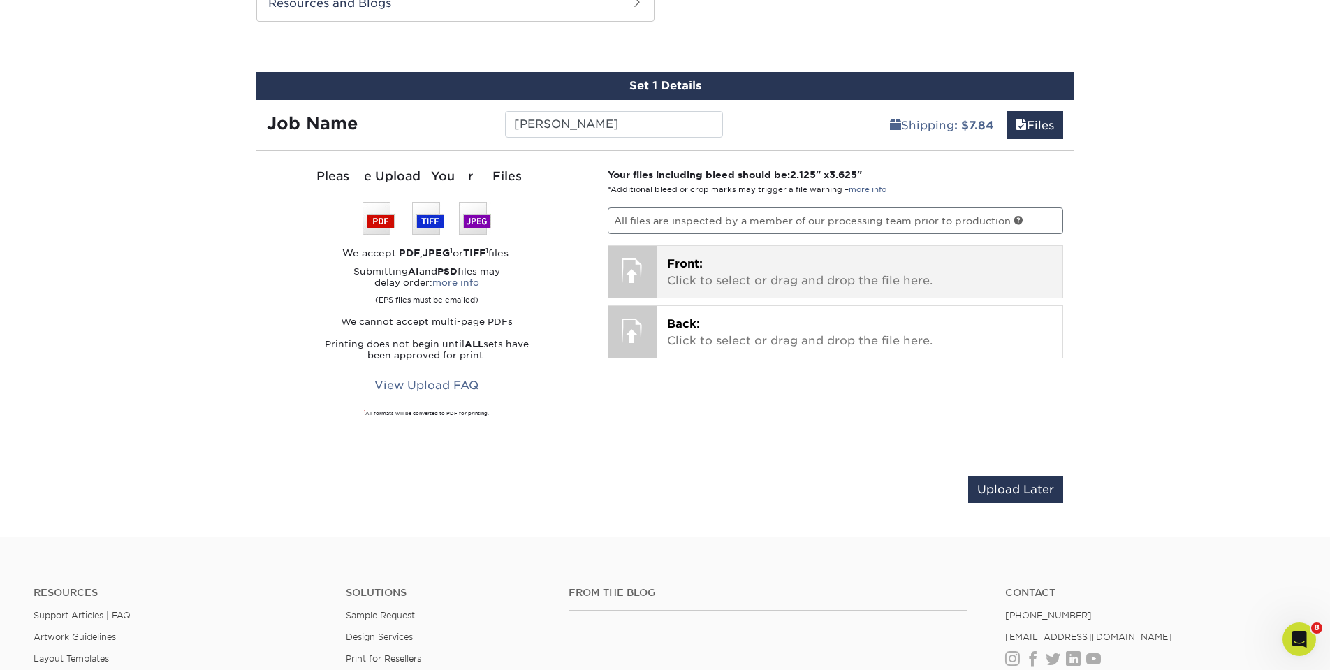
click at [747, 259] on p "Front: Click to select or drag and drop the file here." at bounding box center [860, 273] width 386 height 34
click at [715, 279] on p "Front: Click to select or drag and drop the file here." at bounding box center [860, 273] width 386 height 34
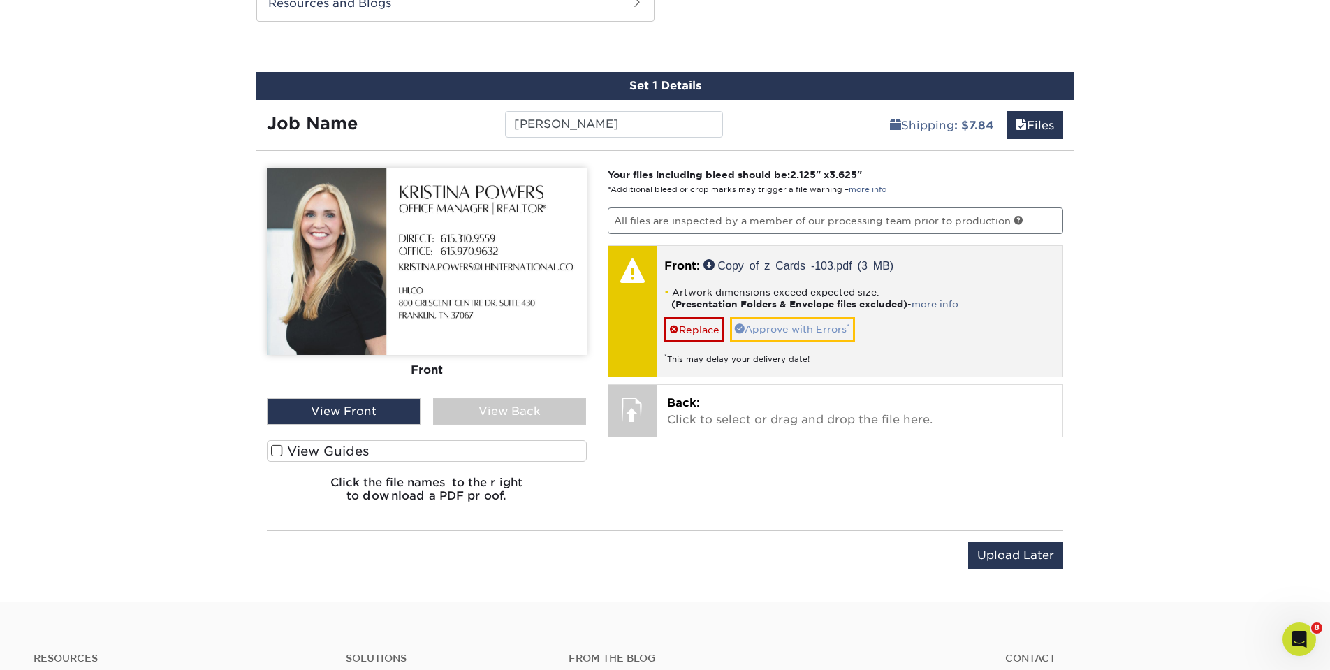
click at [787, 330] on link "Approve with Errors *" at bounding box center [792, 329] width 125 height 24
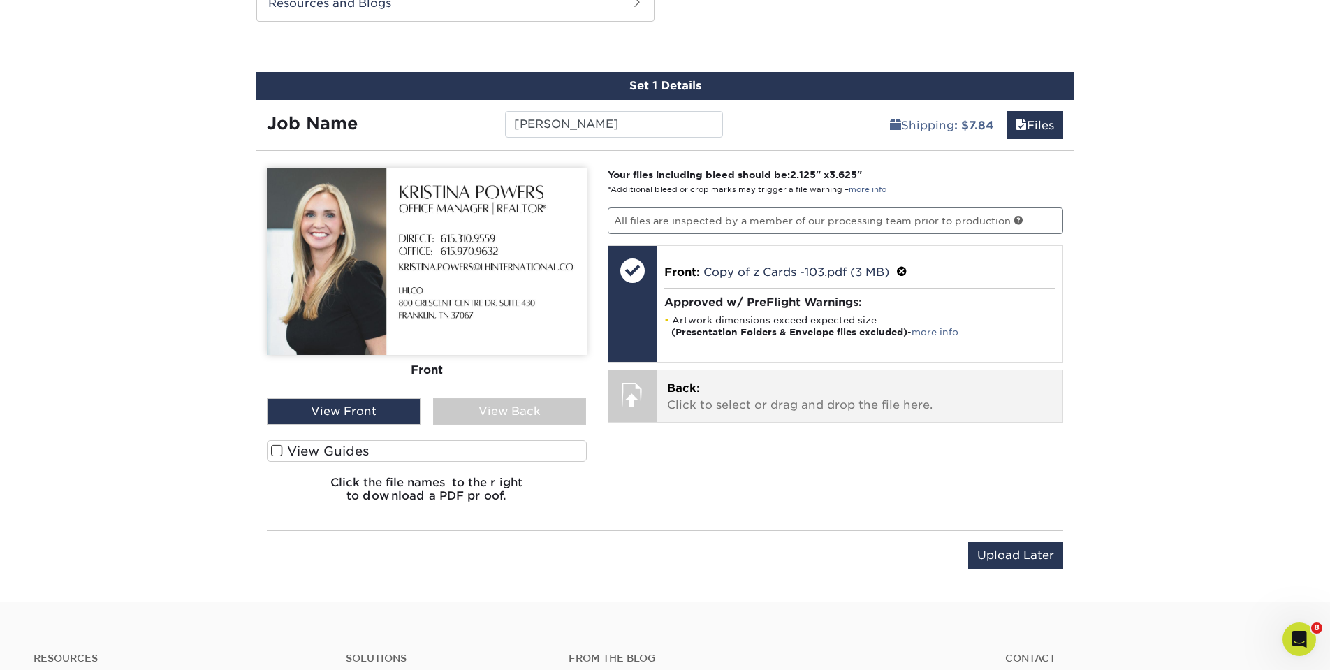
click at [790, 402] on p "Back: Click to select or drag and drop the file here." at bounding box center [860, 397] width 386 height 34
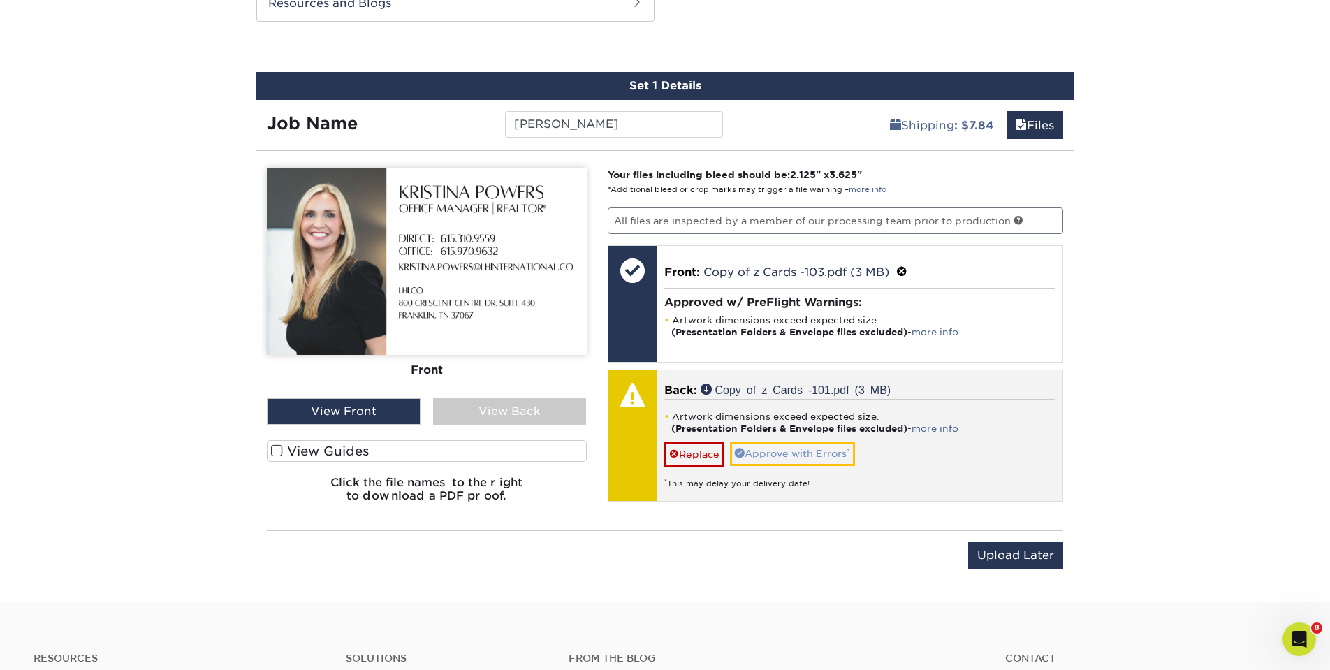
click at [768, 449] on link "Approve with Errors *" at bounding box center [792, 454] width 125 height 24
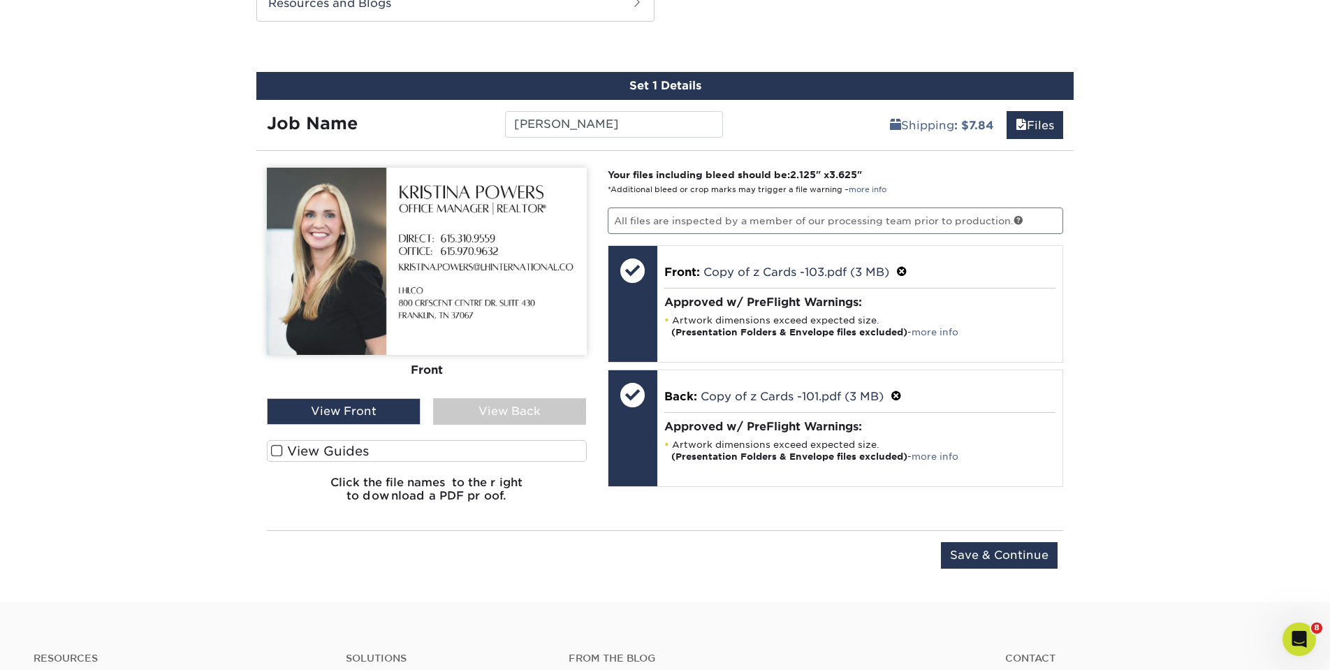
click at [507, 401] on div "View Back" at bounding box center [510, 411] width 154 height 27
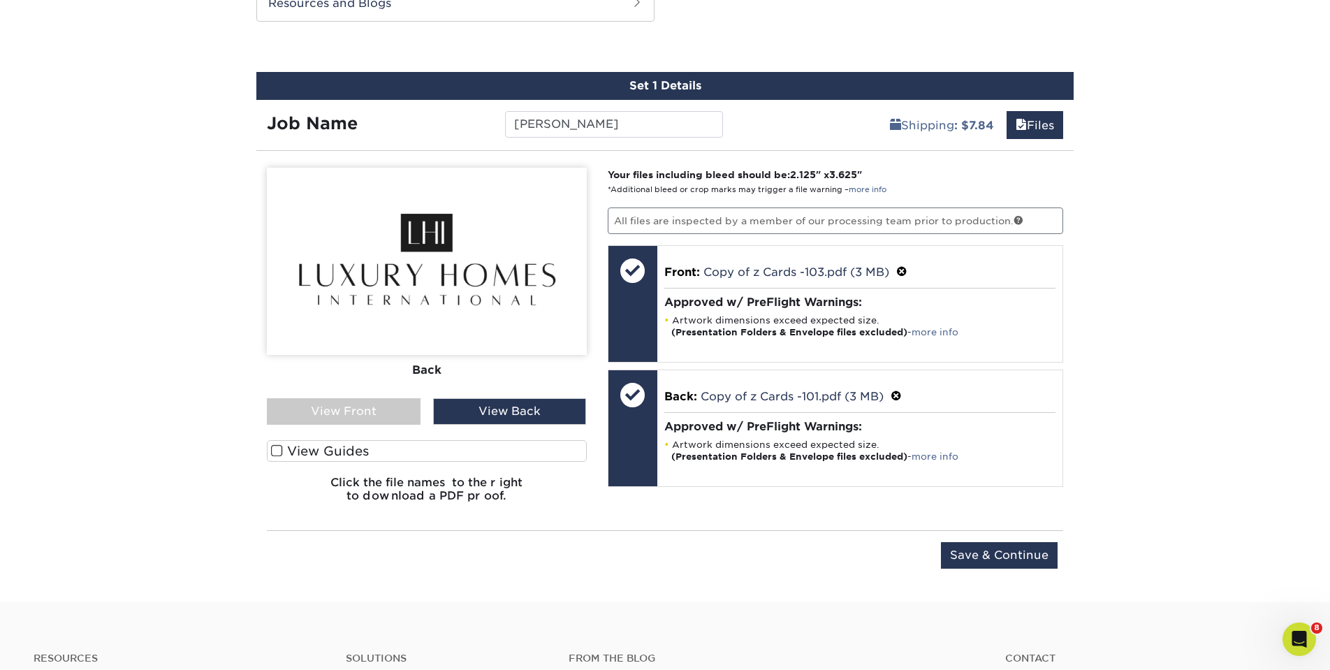
click at [385, 400] on div "View Front" at bounding box center [344, 411] width 154 height 27
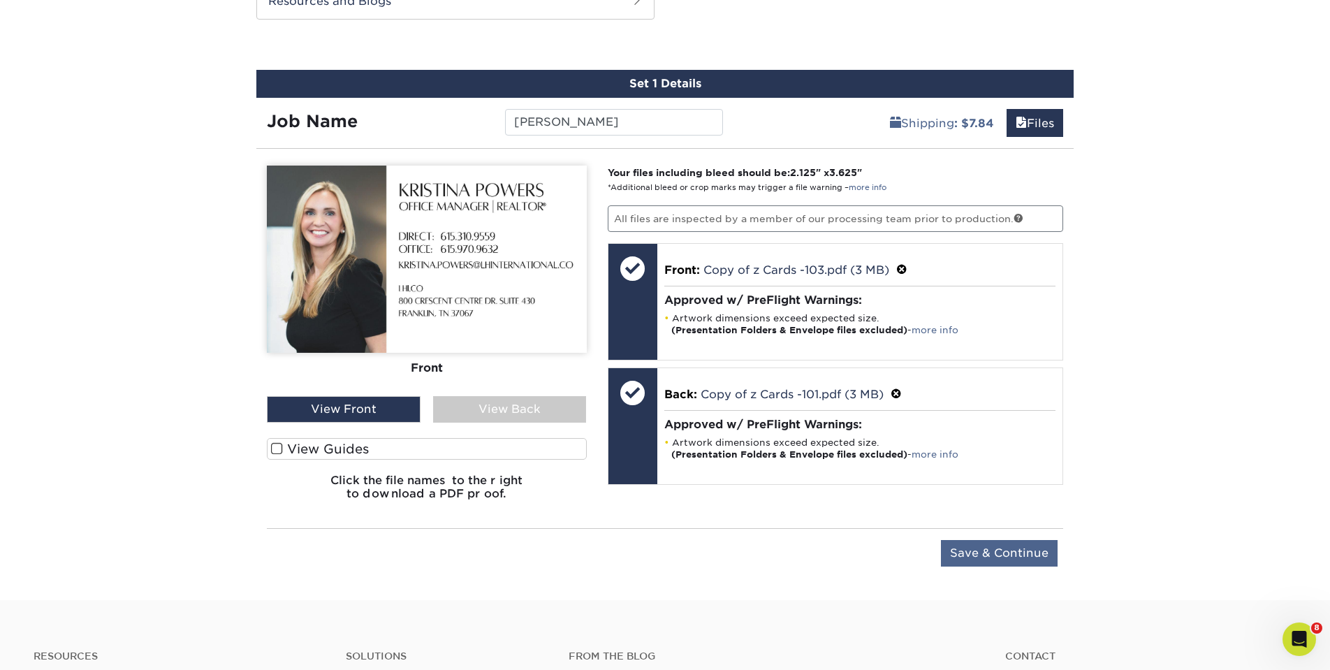
scroll to position [760, 0]
click at [996, 546] on input "Save & Continue" at bounding box center [999, 553] width 117 height 27
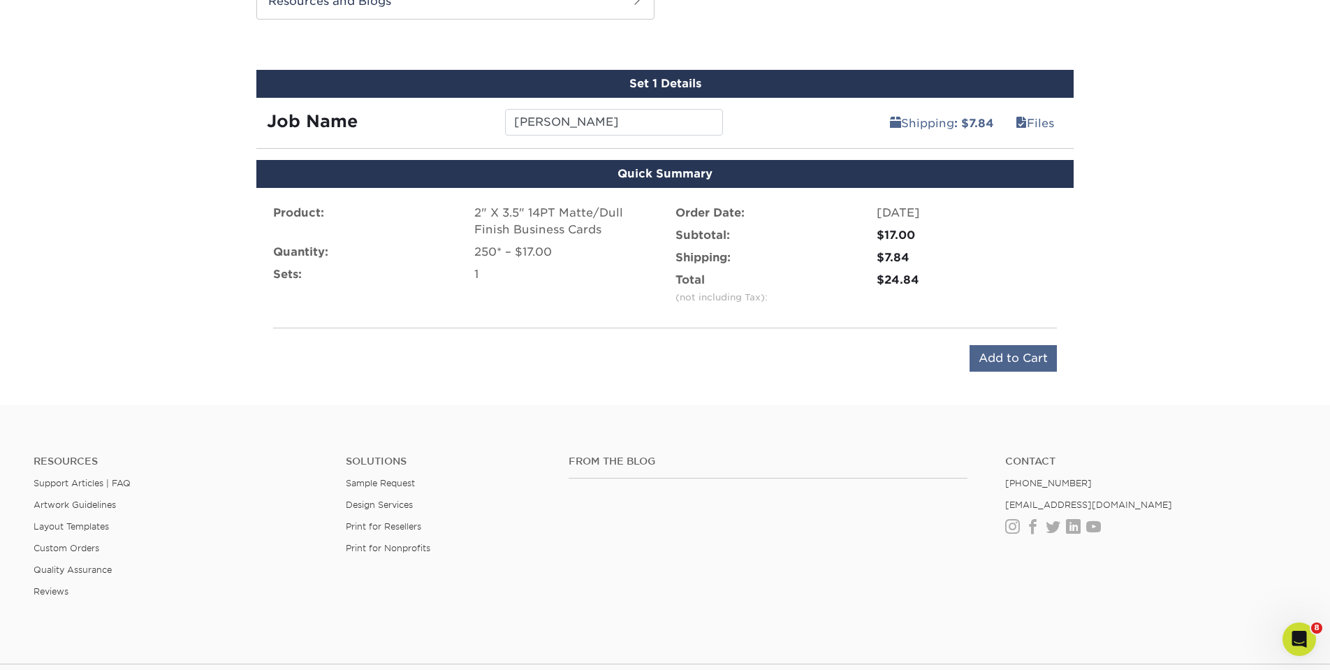
scroll to position [762, 0]
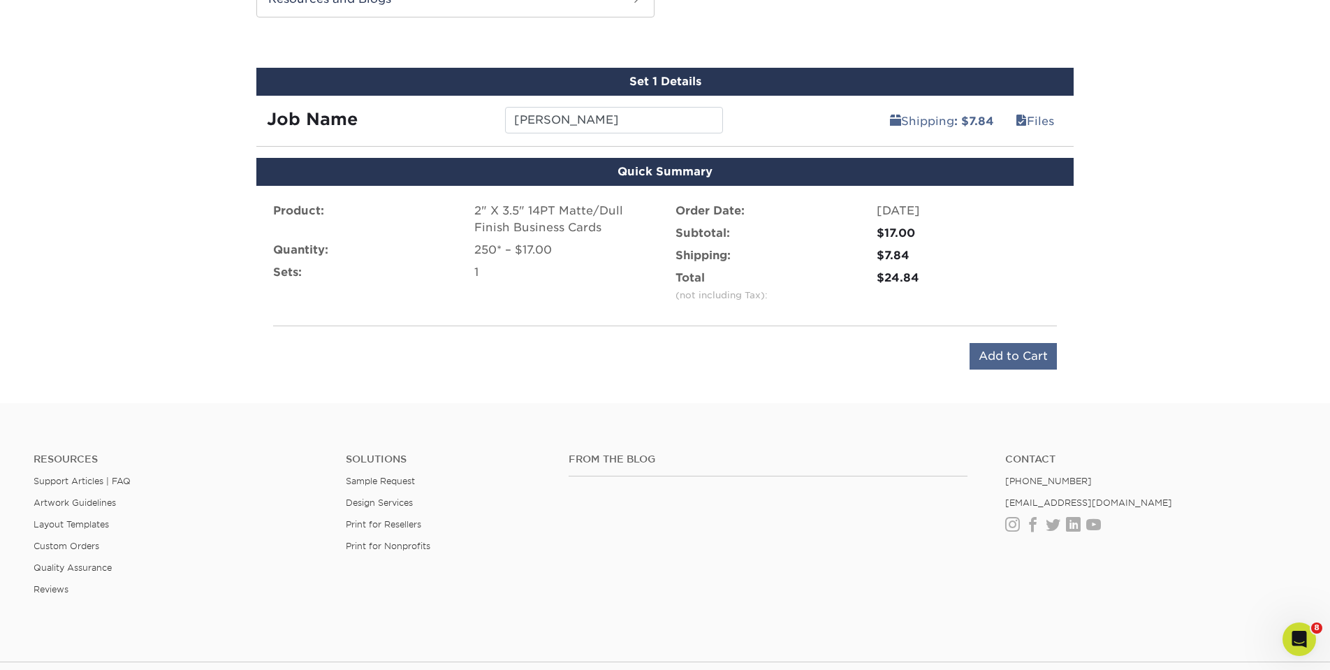
click at [1005, 361] on input "Add to Cart" at bounding box center [1013, 356] width 87 height 27
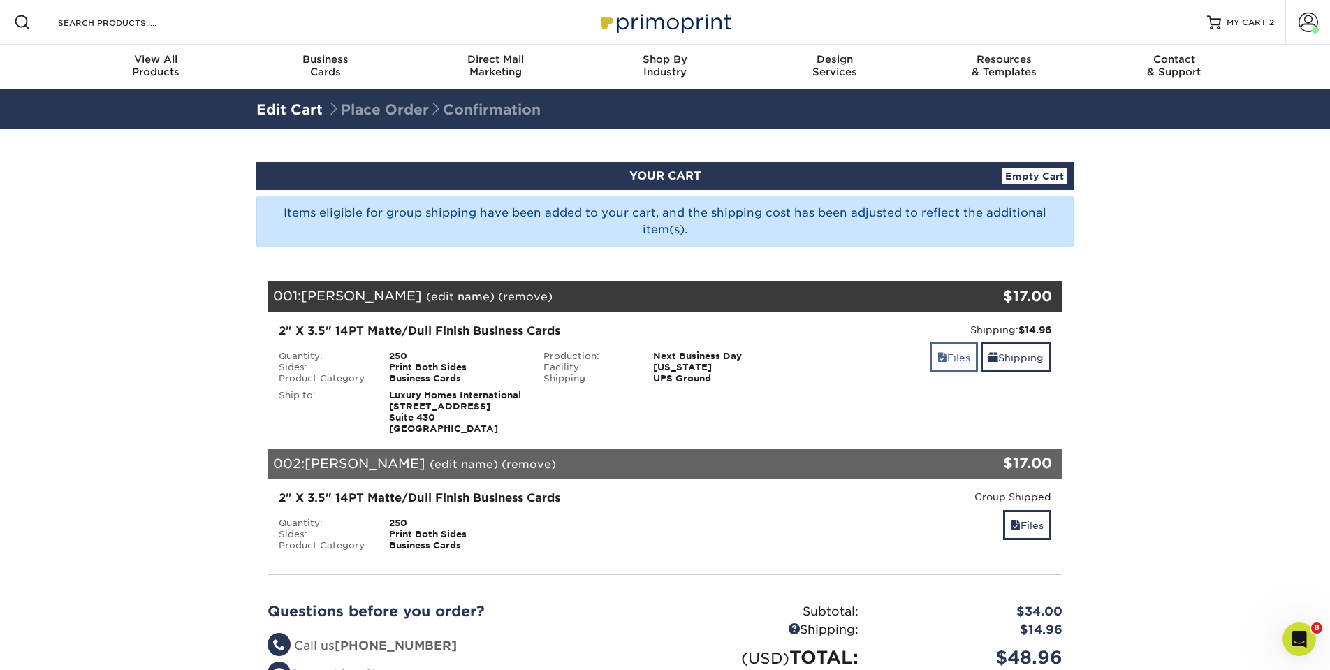
click at [959, 365] on link "Files" at bounding box center [954, 357] width 48 height 30
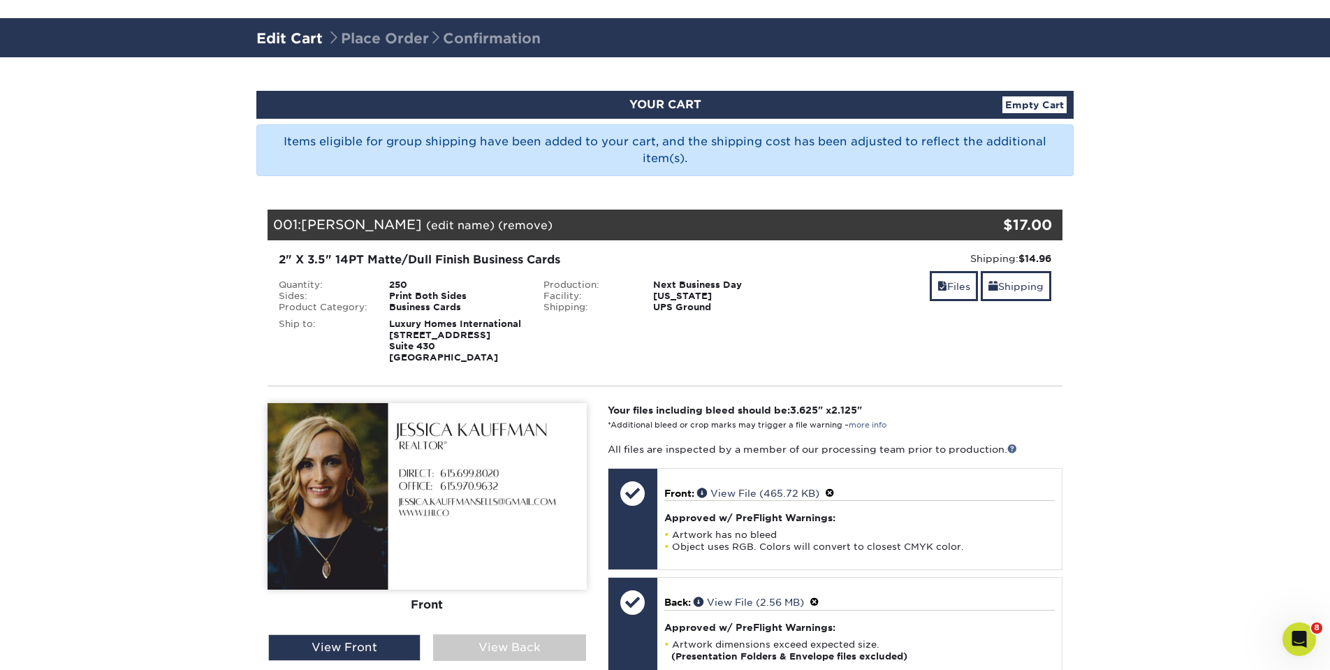
scroll to position [187, 0]
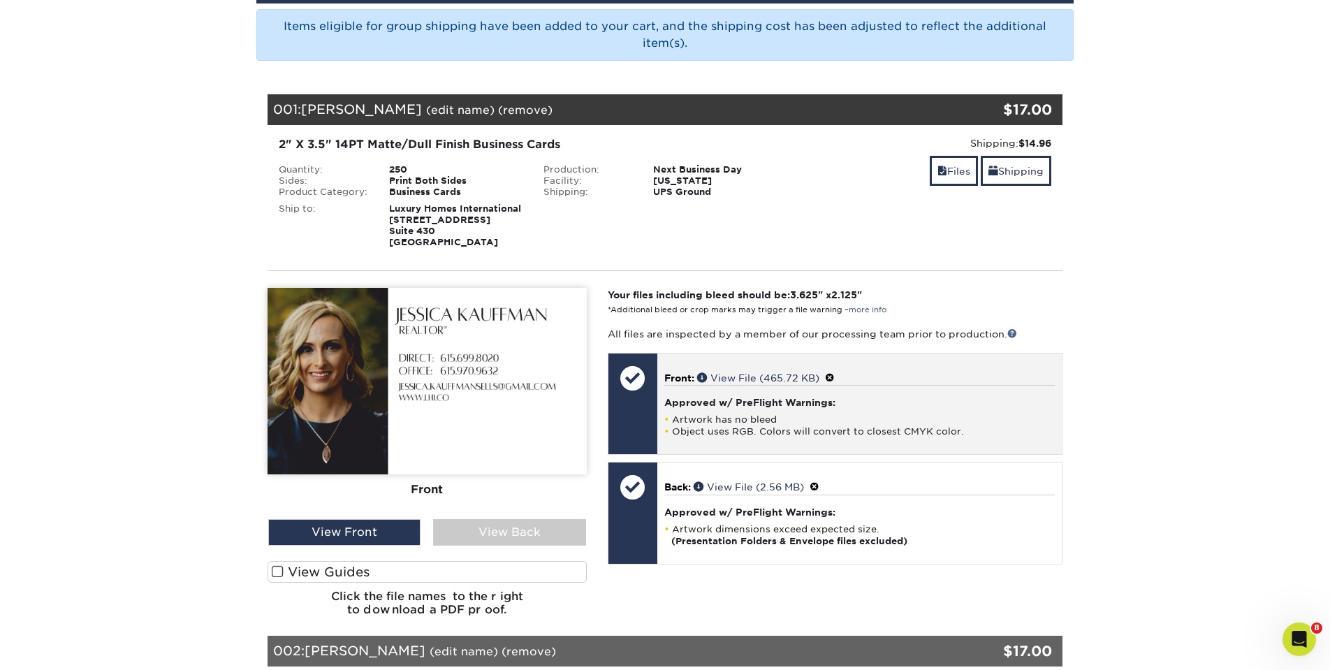
click at [746, 409] on div "Approved w/ PreFlight Warnings: Artwork has no bleed Object uses RGB. Colors wi…" at bounding box center [859, 411] width 391 height 52
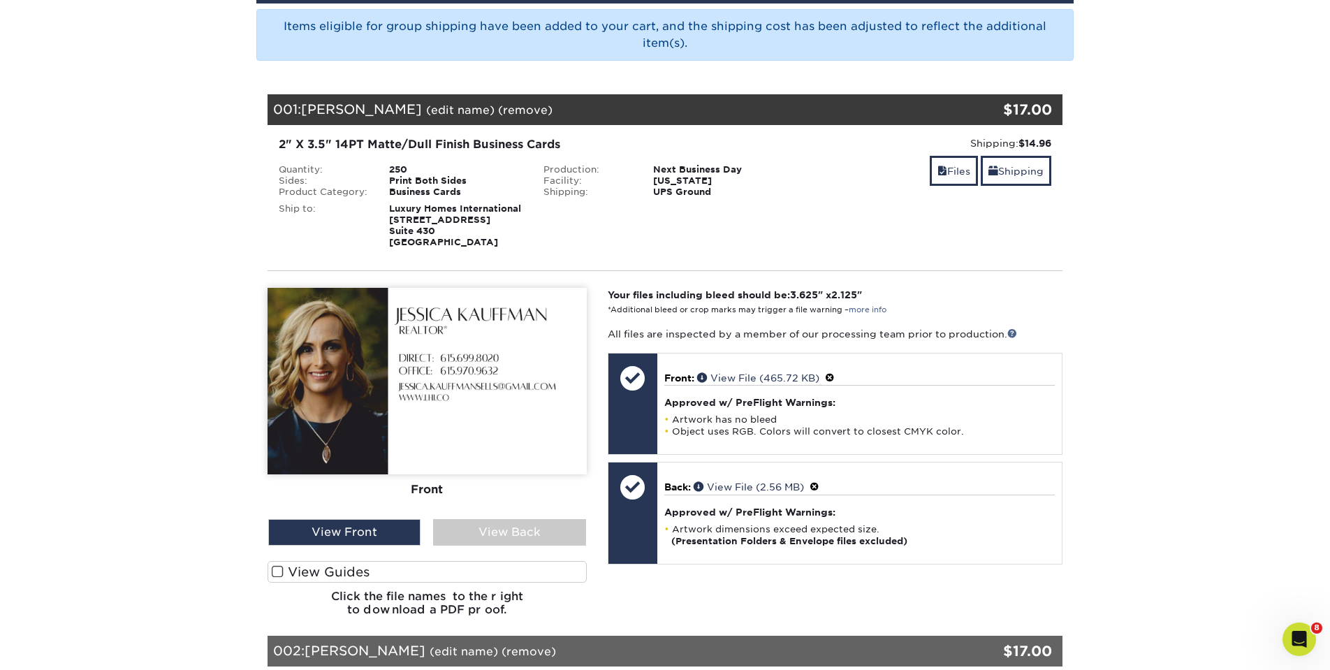
scroll to position [191, 0]
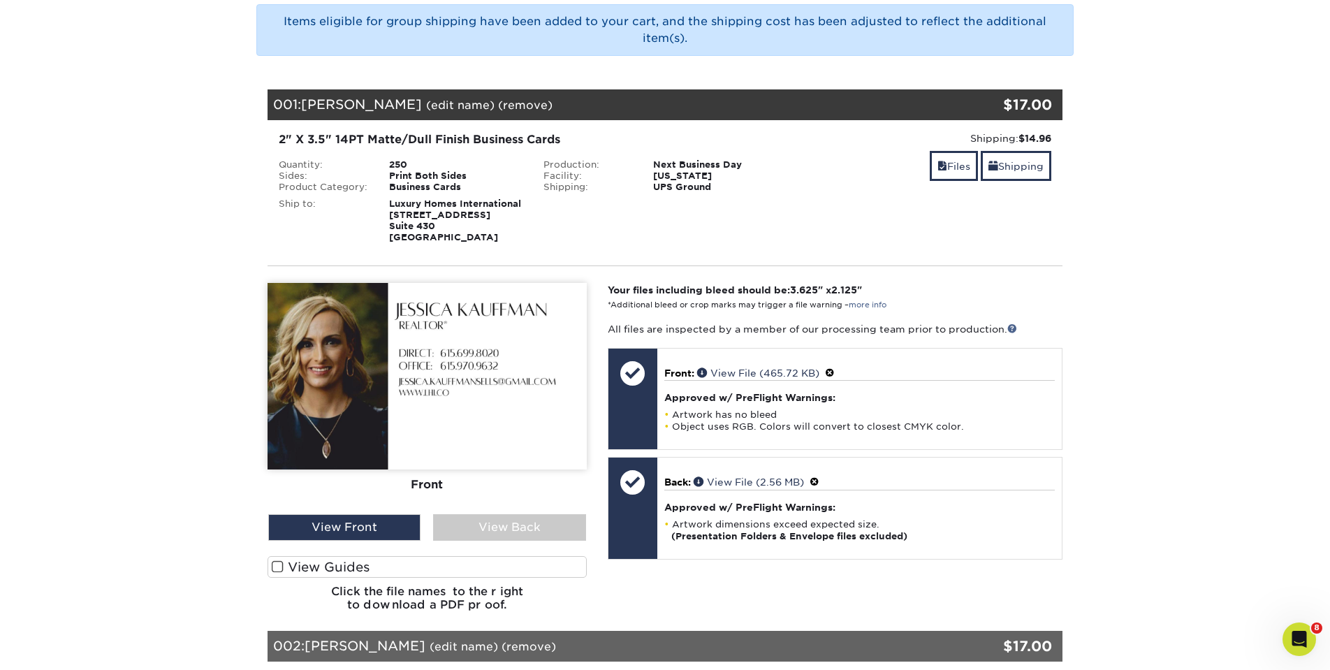
click at [526, 361] on img at bounding box center [427, 376] width 319 height 187
click at [440, 103] on link "(edit name)" at bounding box center [460, 105] width 68 height 13
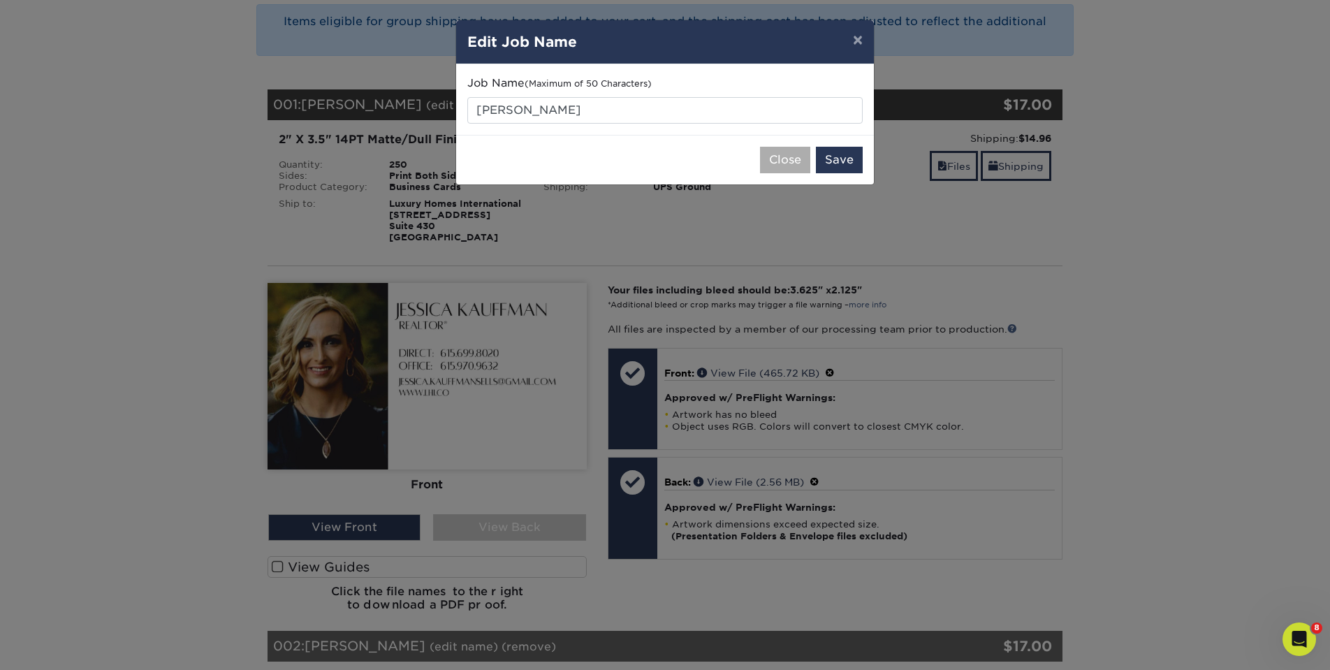
click at [797, 155] on button "Close" at bounding box center [785, 160] width 50 height 27
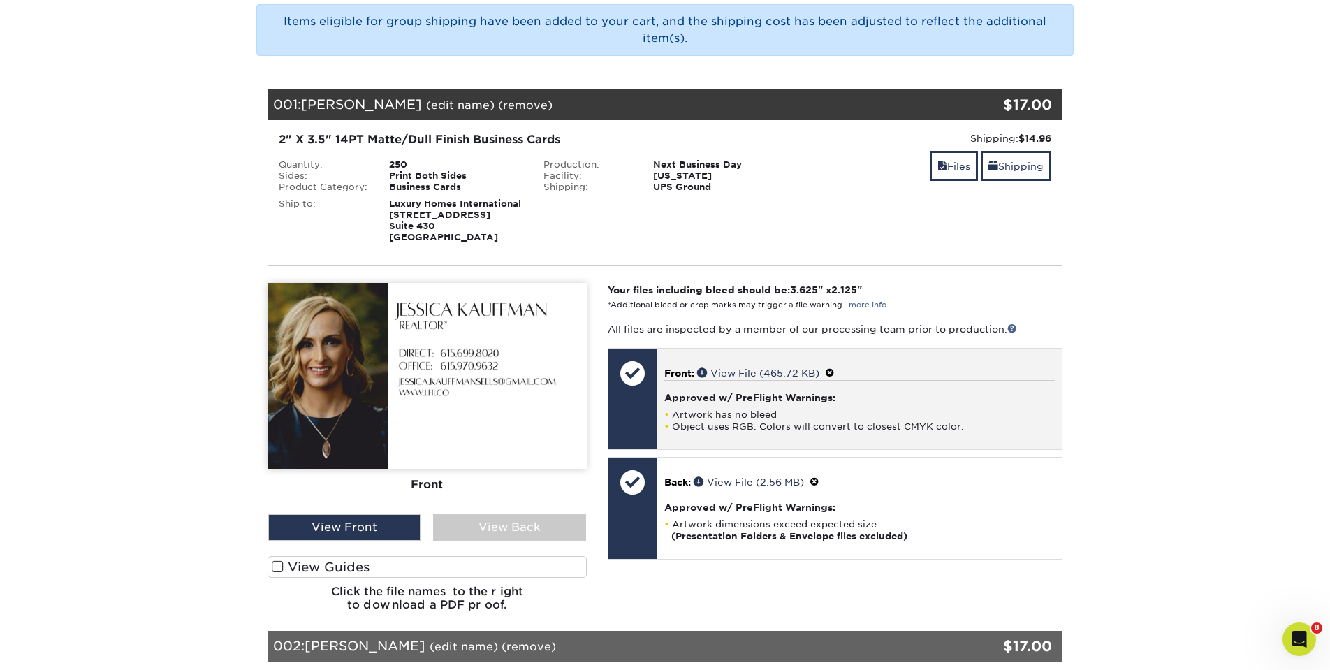
click at [787, 405] on div "Approved w/ PreFlight Warnings: Artwork has no bleed Object uses RGB. Colors wi…" at bounding box center [859, 406] width 391 height 52
click at [787, 405] on div "Approved w/ PreFlight Warnings: Artwork has no bleed Object uses RGB. Colors wi…" at bounding box center [859, 405] width 391 height 52
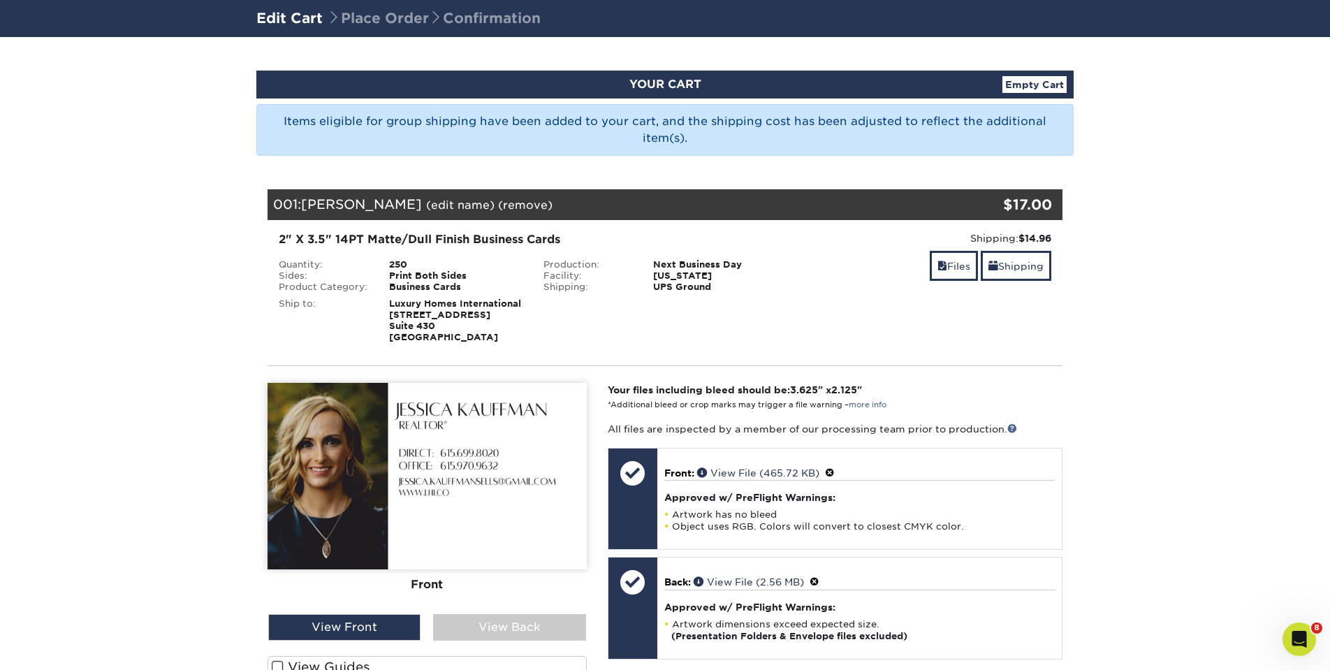
scroll to position [90, 0]
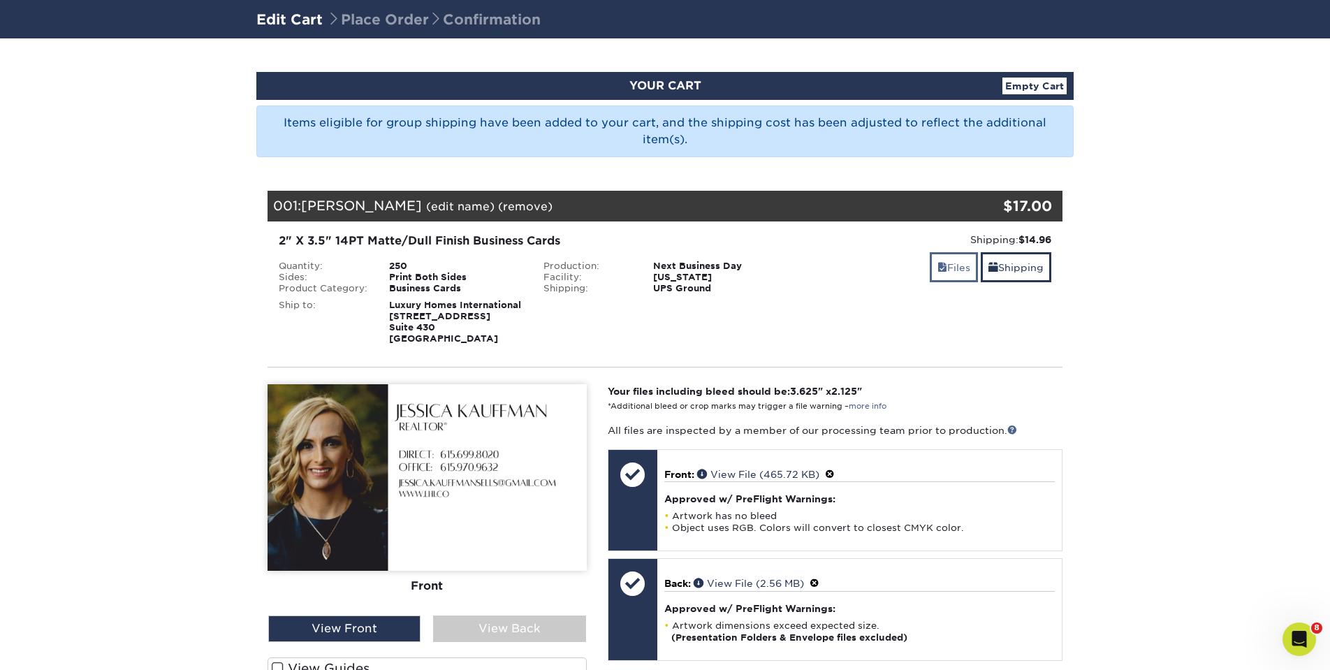
click at [957, 262] on link "Files" at bounding box center [954, 267] width 48 height 30
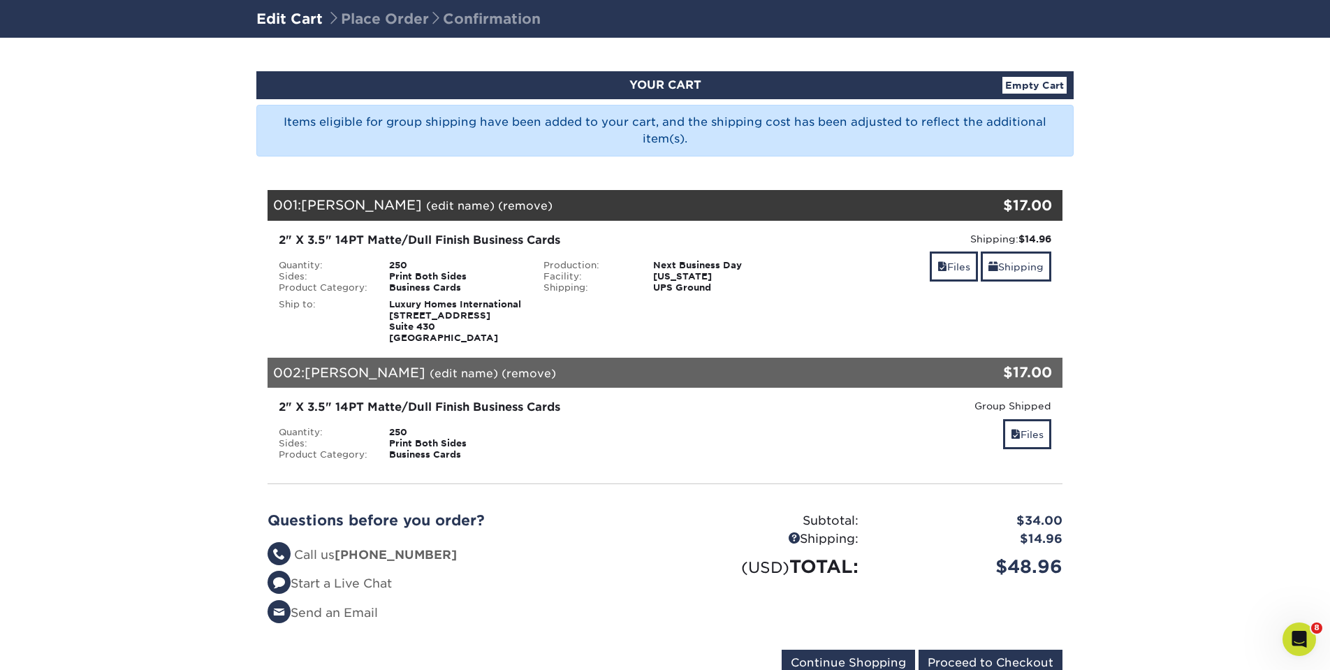
scroll to position [110, 0]
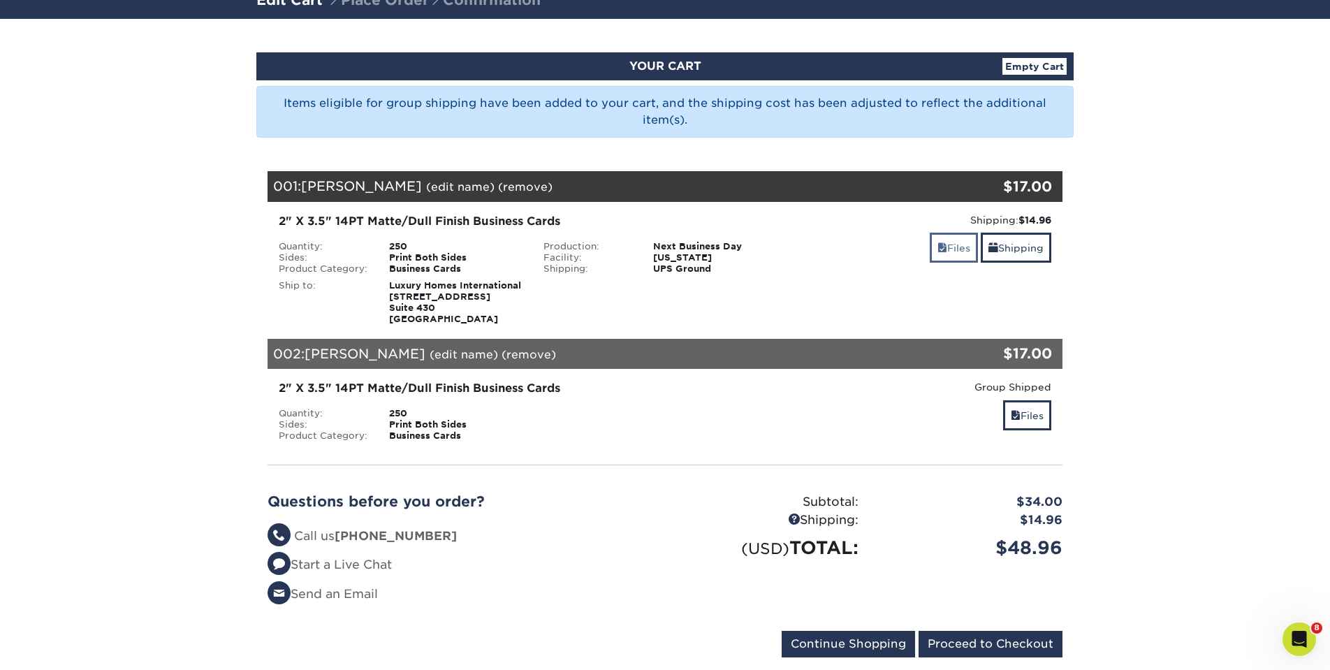
click at [943, 245] on link "Files" at bounding box center [954, 248] width 48 height 30
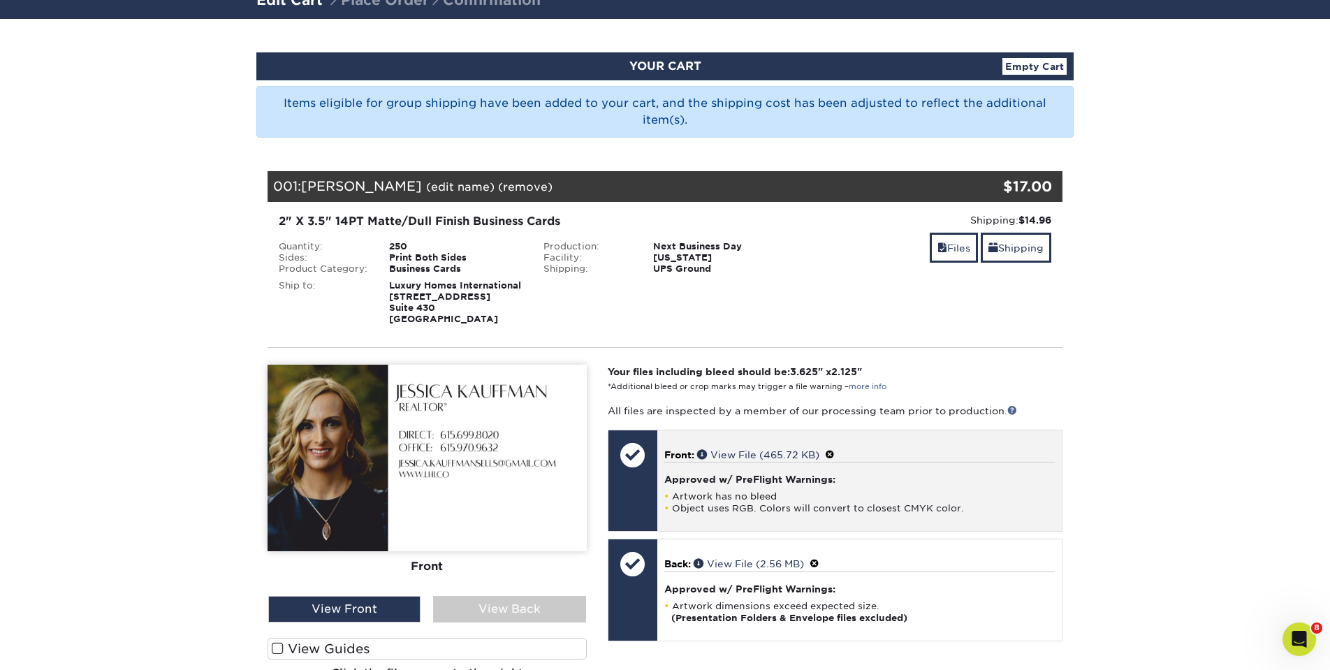
click at [748, 476] on h4 "Approved w/ PreFlight Warnings:" at bounding box center [859, 479] width 391 height 11
click at [834, 451] on span at bounding box center [830, 454] width 10 height 11
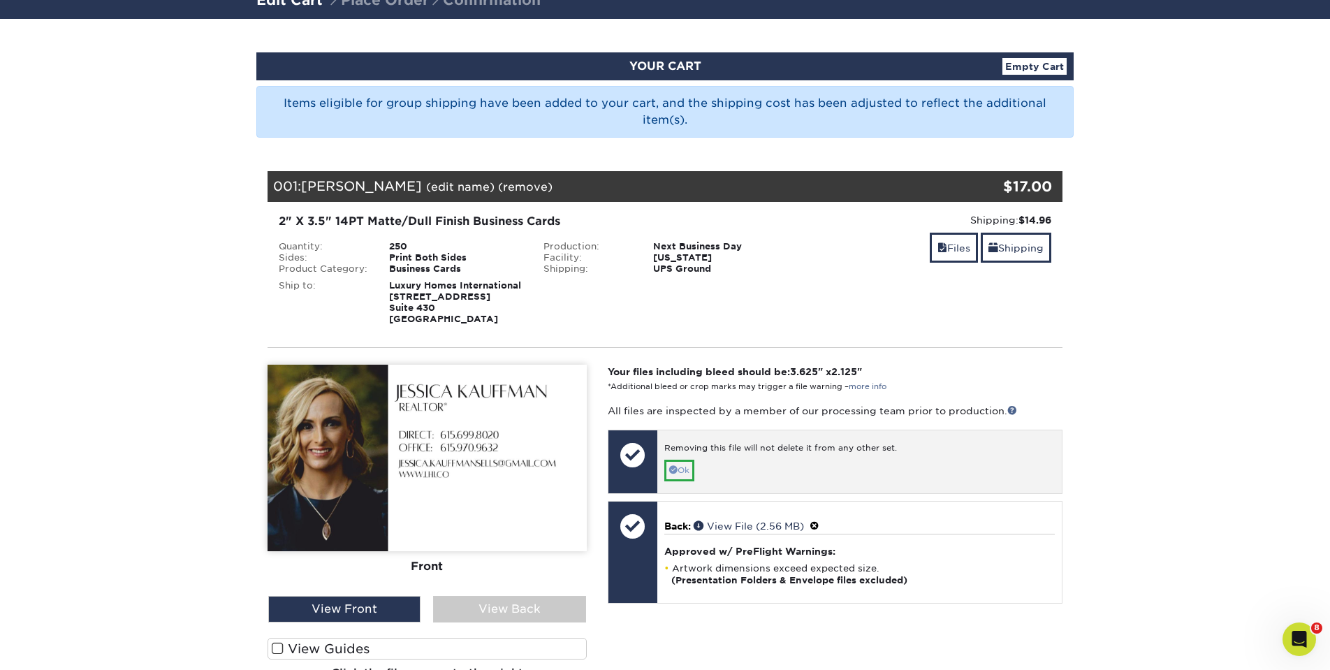
click at [688, 467] on link "Ok" at bounding box center [679, 471] width 30 height 22
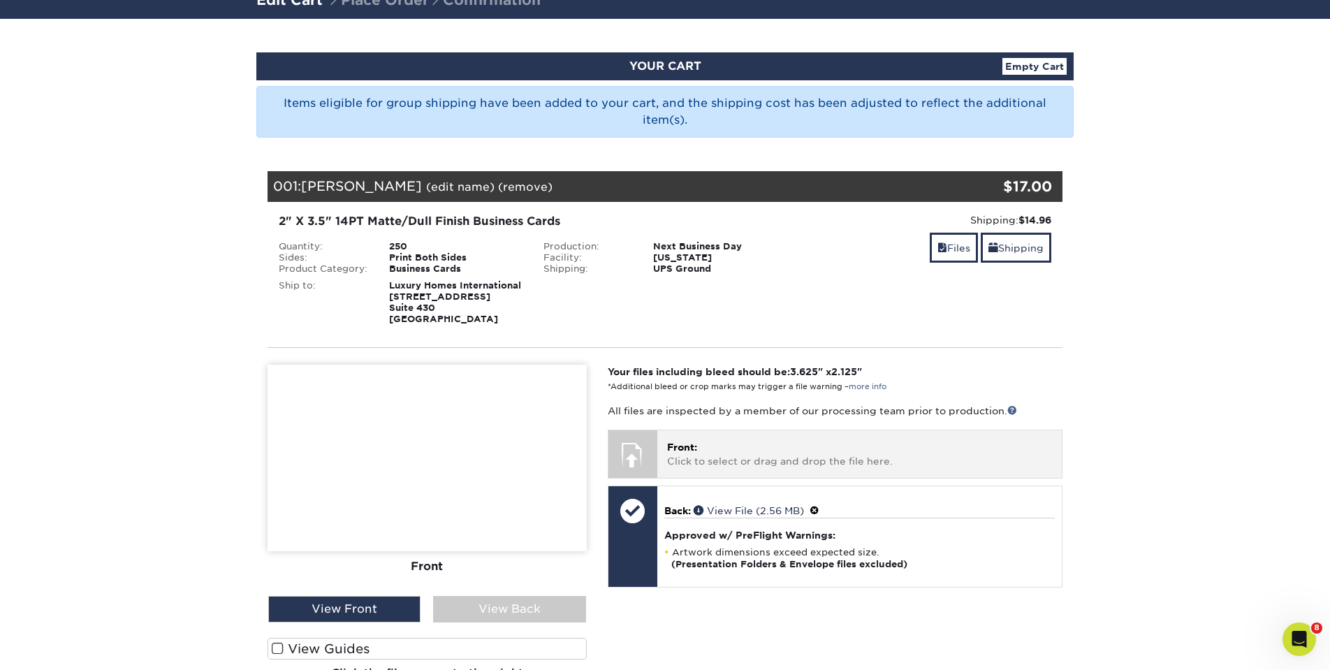
click at [695, 442] on span "Front:" at bounding box center [682, 447] width 30 height 11
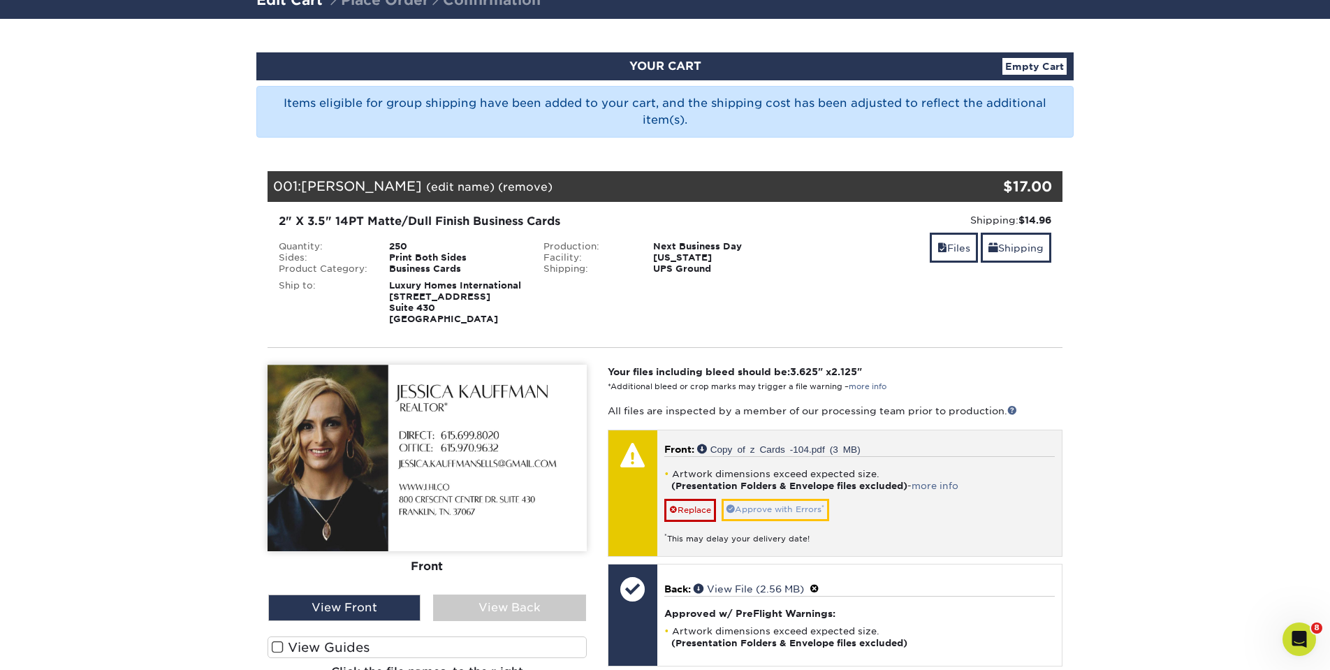
click at [769, 505] on link "Approve with Errors *" at bounding box center [776, 510] width 108 height 22
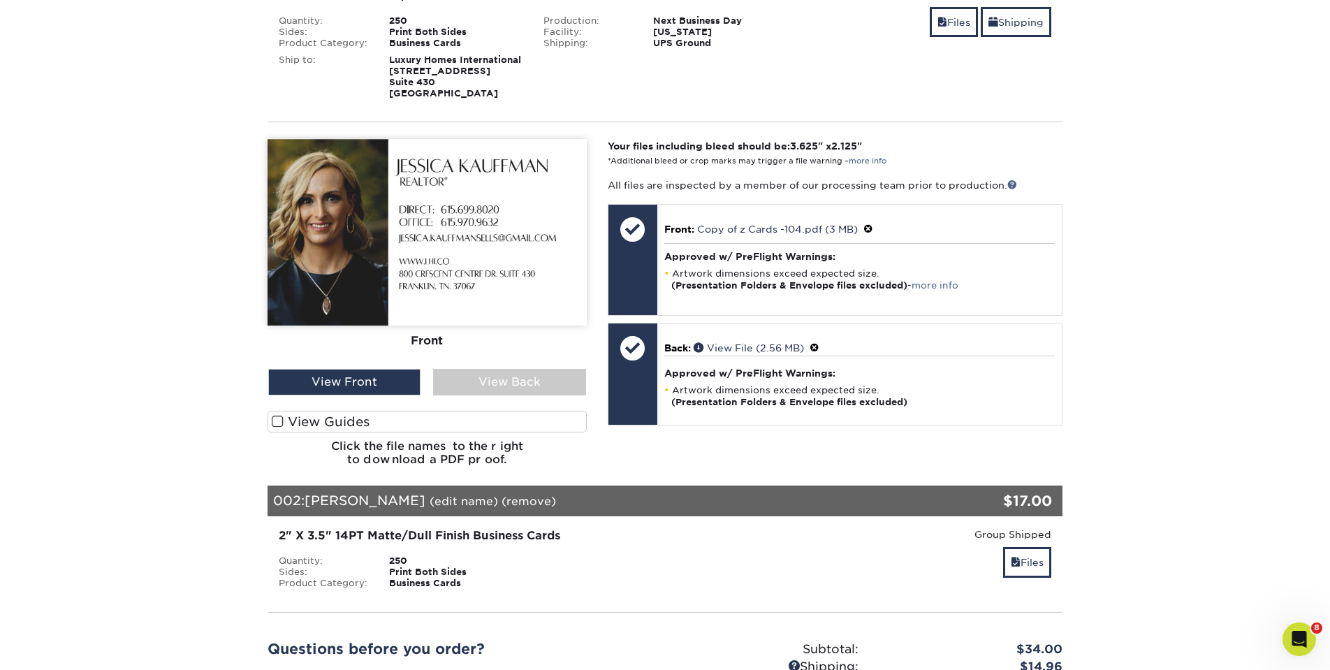
scroll to position [337, 0]
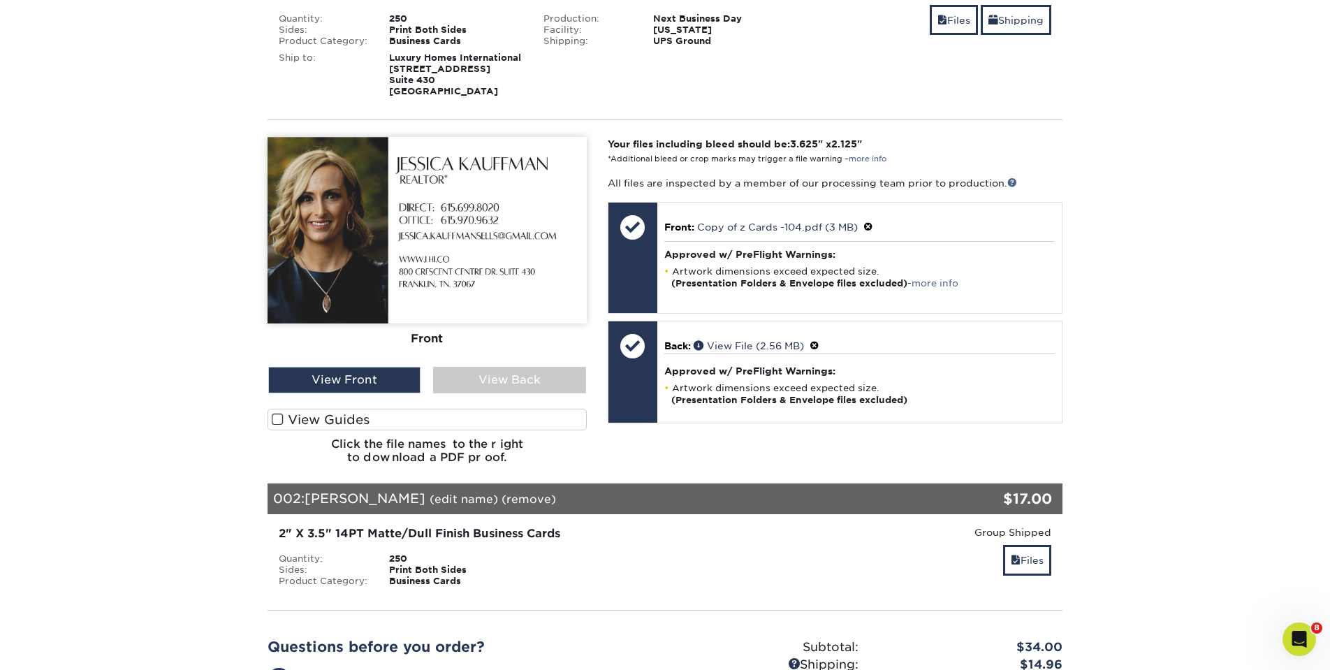
click at [1242, 392] on section "YOUR CART Empty Cart Items eligible for group shipping have been added to your …" at bounding box center [665, 322] width 1330 height 1062
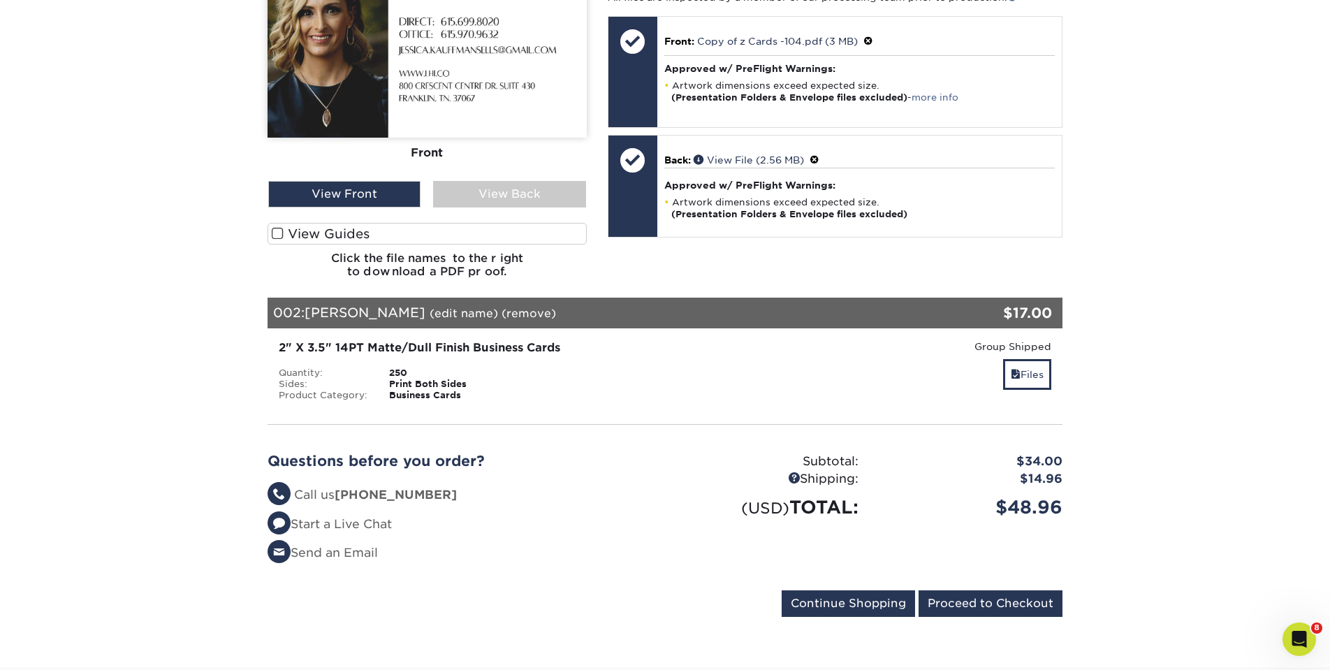
scroll to position [529, 0]
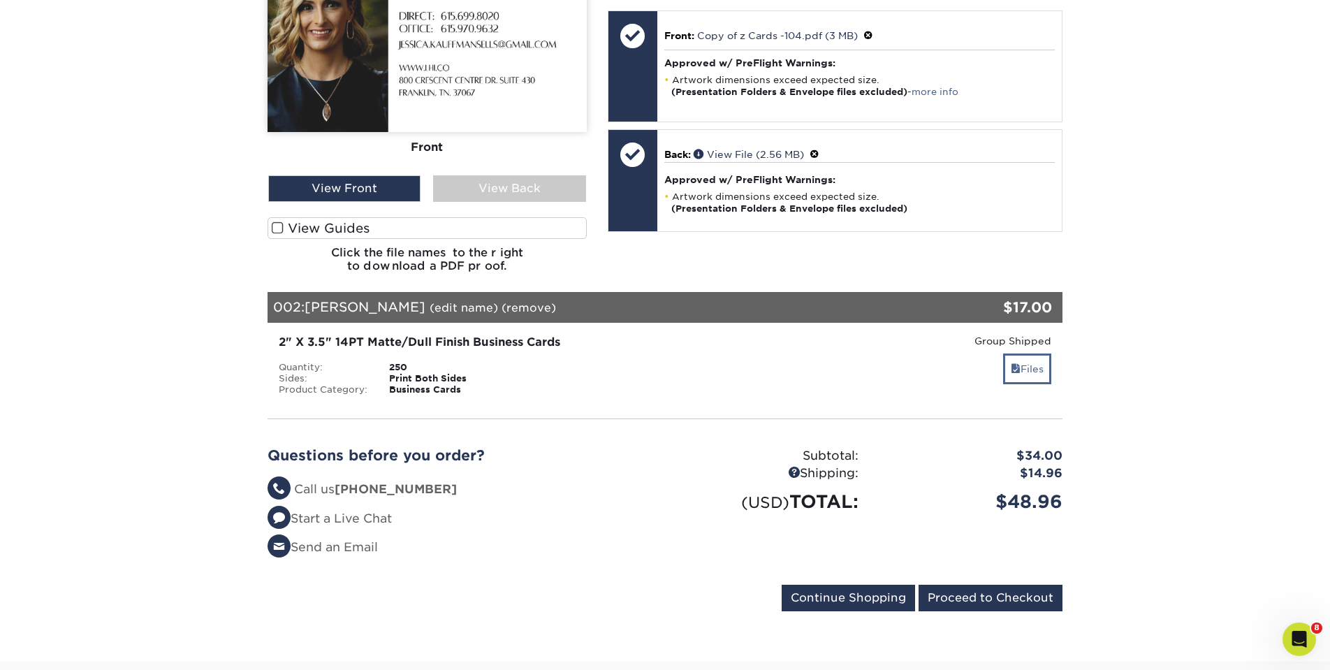
click at [1026, 358] on link "Files" at bounding box center [1027, 369] width 48 height 30
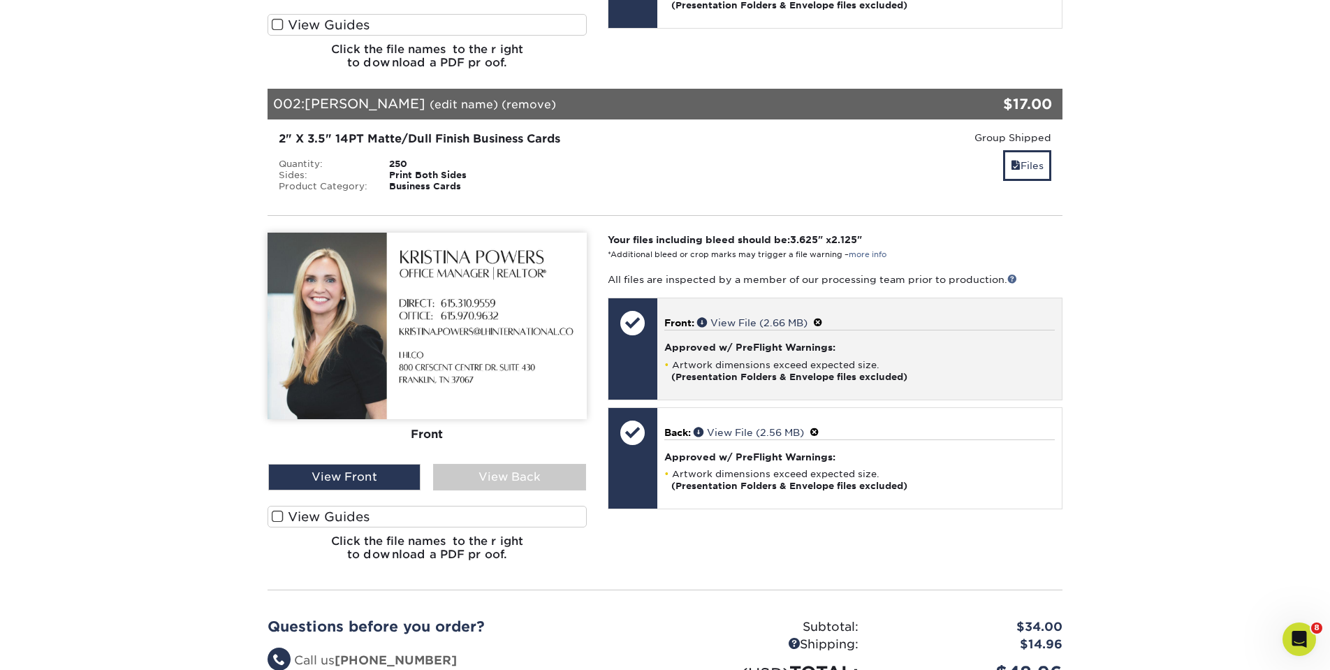
scroll to position [734, 0]
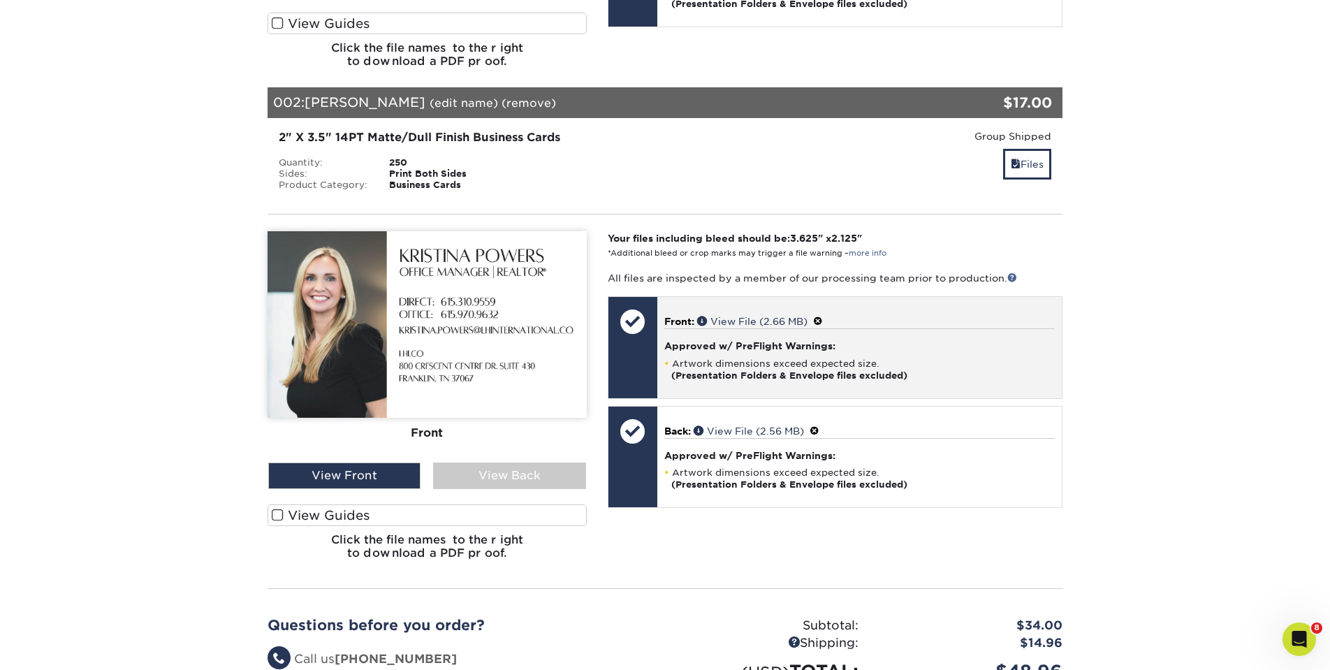
click at [823, 319] on span at bounding box center [818, 321] width 10 height 11
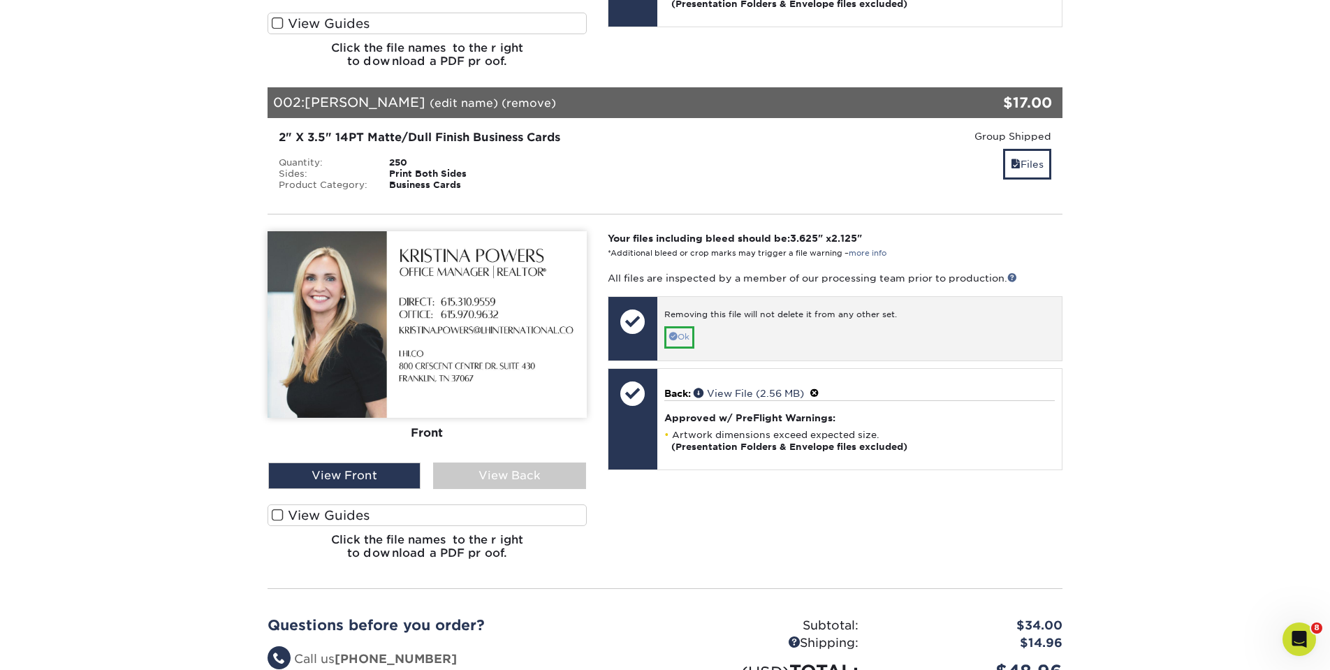
click at [680, 329] on link "Ok" at bounding box center [679, 337] width 30 height 22
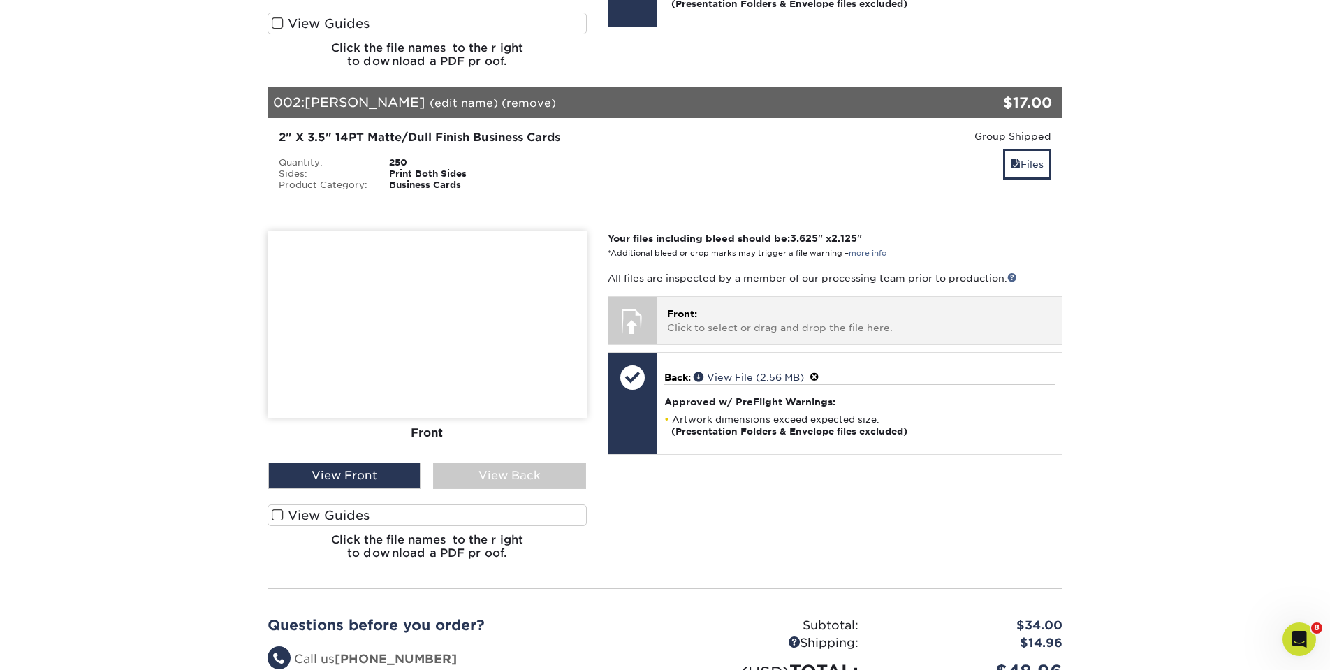
click at [717, 318] on p "Front: Click to select or drag and drop the file here." at bounding box center [859, 321] width 385 height 29
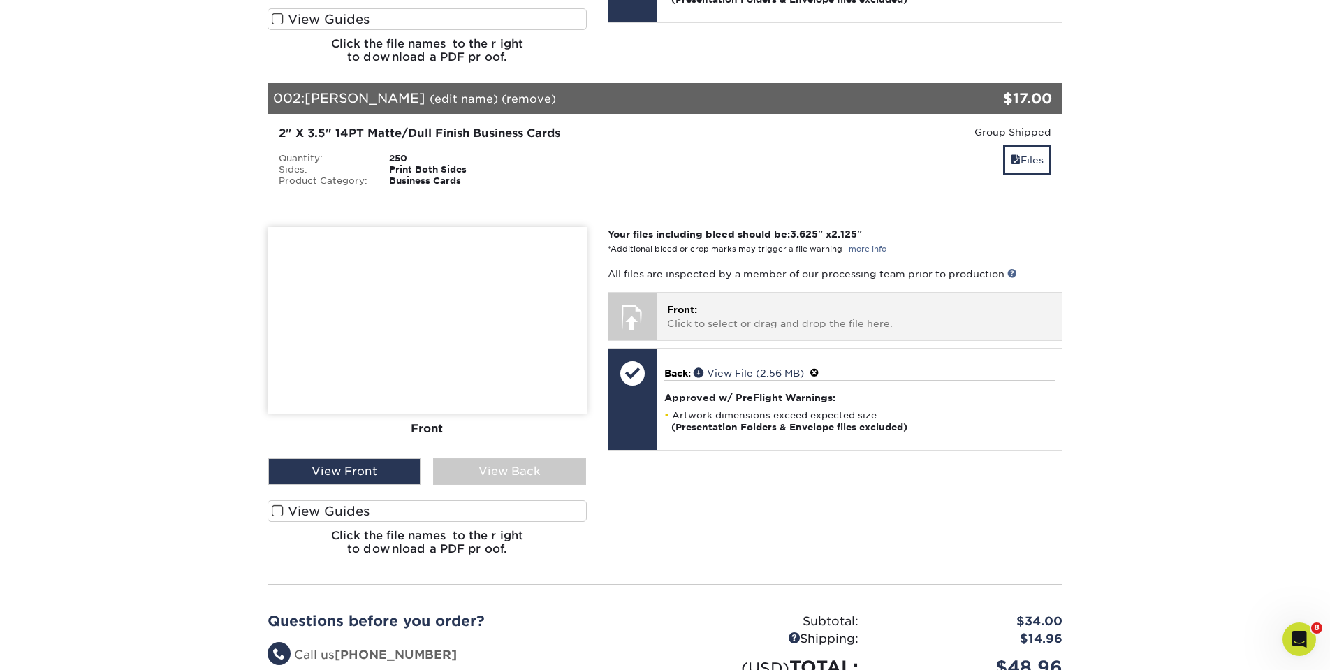
click at [739, 303] on p "Front: Click to select or drag and drop the file here." at bounding box center [859, 317] width 385 height 29
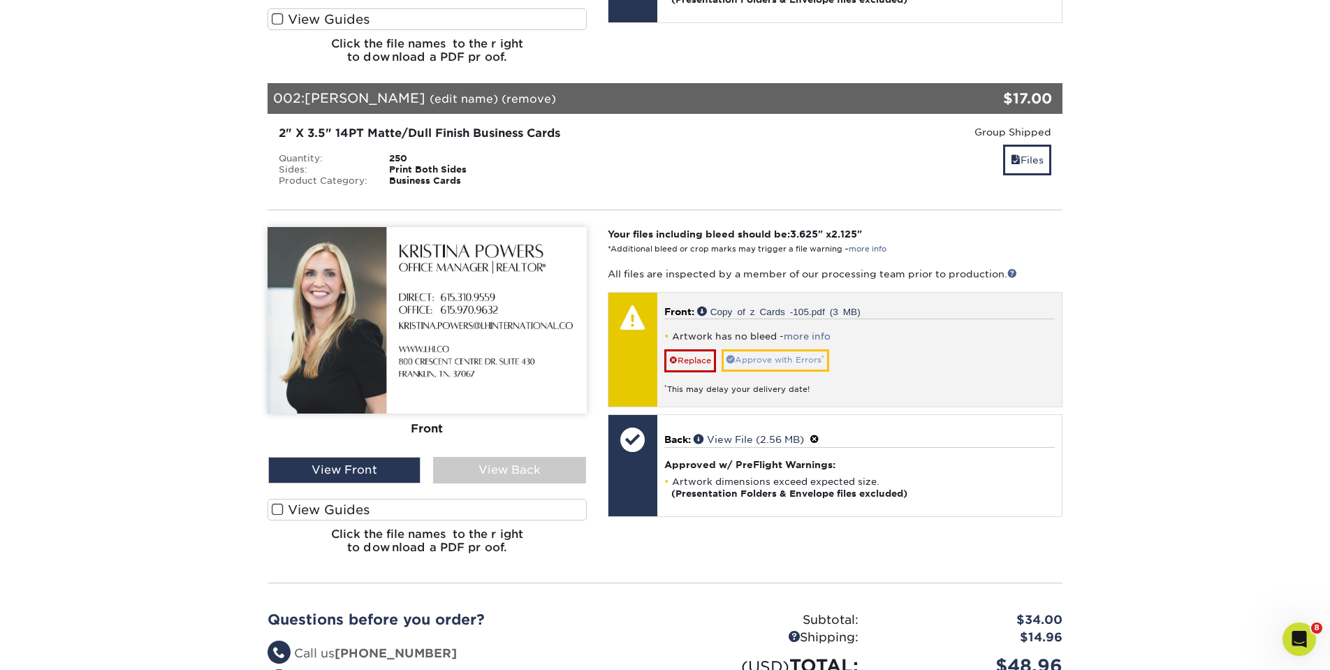
click at [794, 363] on link "Approve with Errors *" at bounding box center [776, 360] width 108 height 22
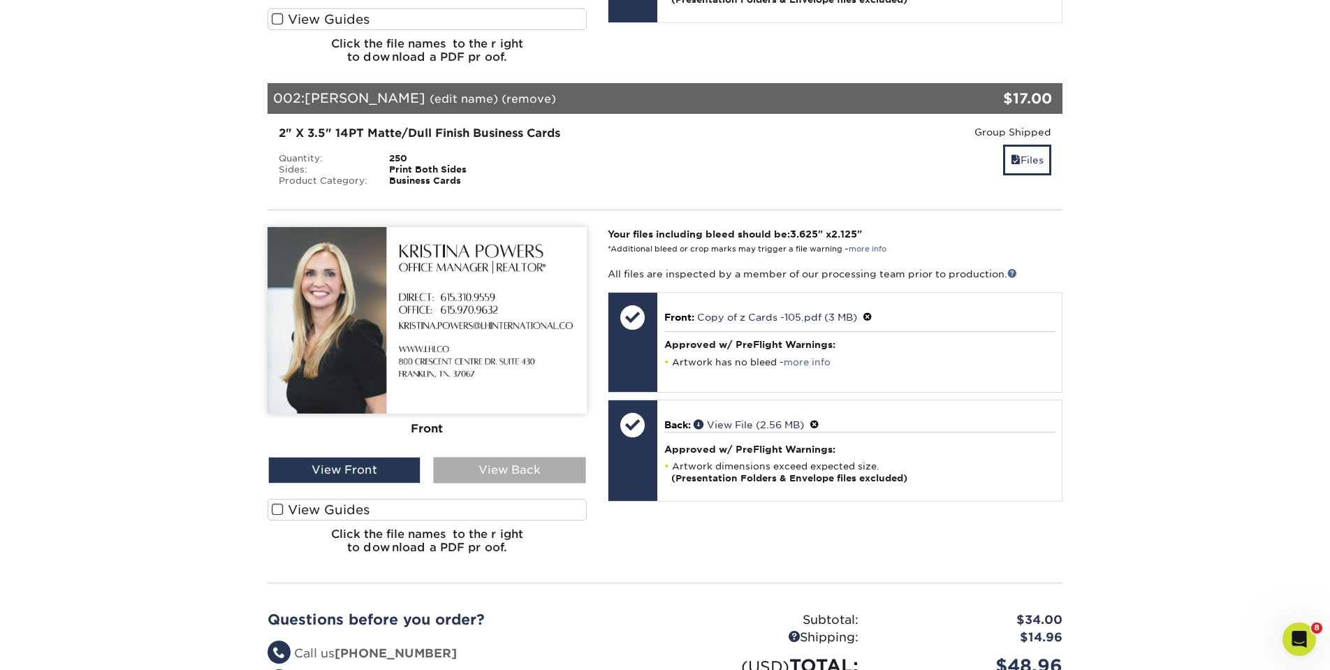
click at [503, 460] on div "View Back" at bounding box center [509, 470] width 152 height 27
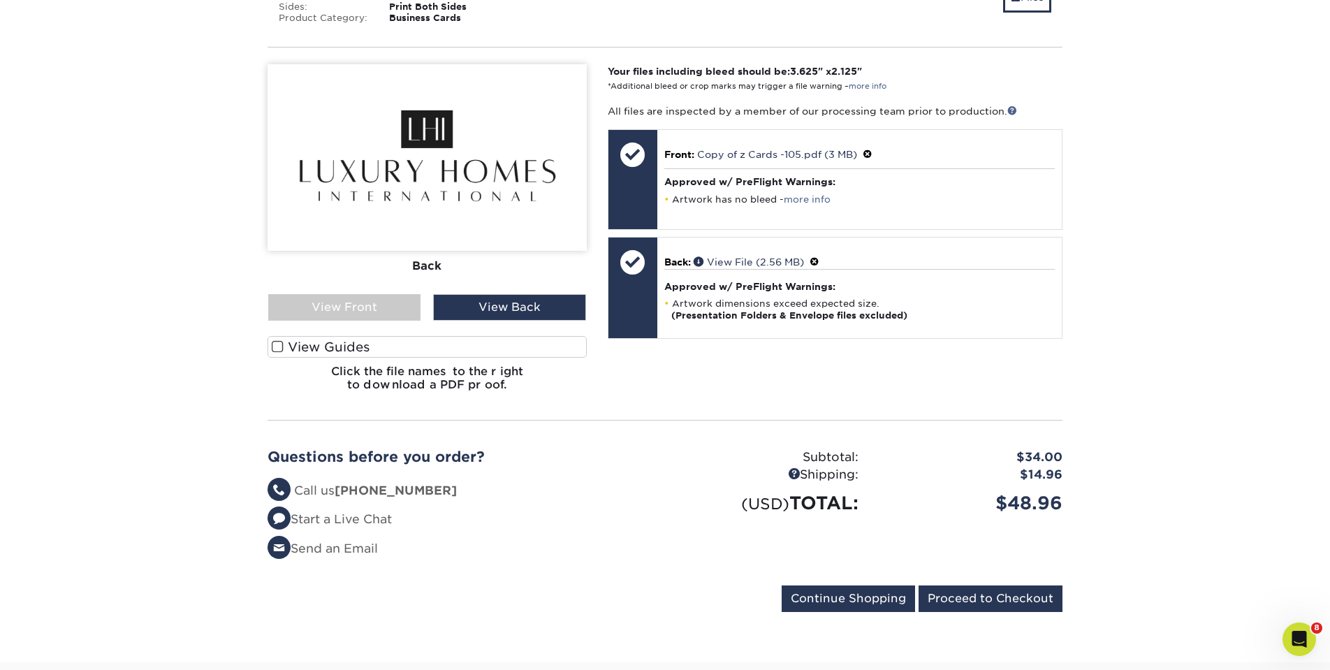
scroll to position [892, 0]
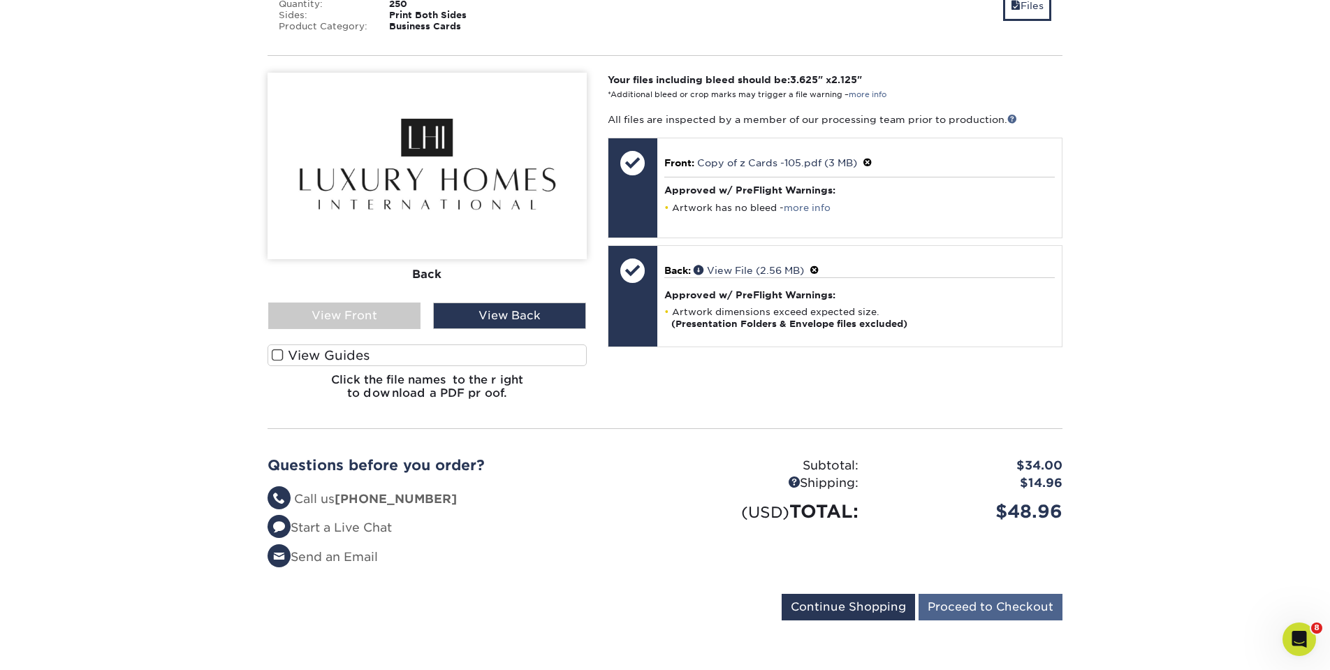
click at [971, 599] on input "Proceed to Checkout" at bounding box center [991, 607] width 144 height 27
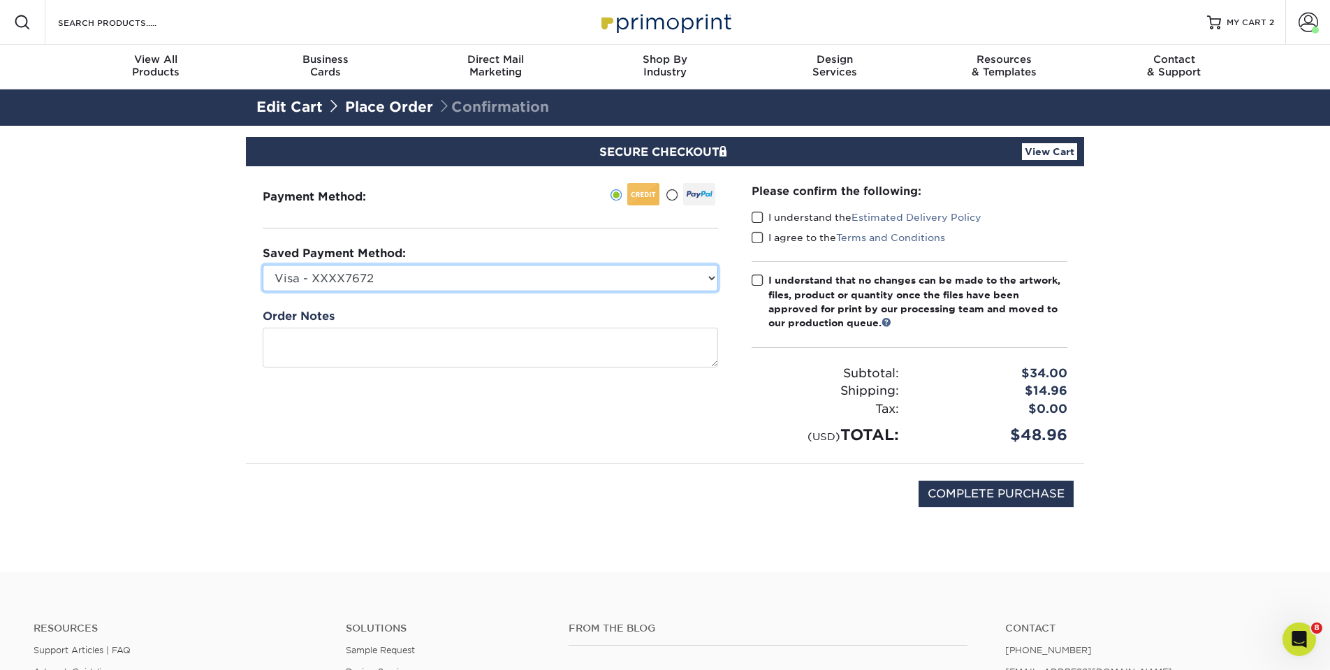
select select "72918"
click at [754, 214] on span at bounding box center [758, 217] width 12 height 13
click at [0, 0] on input "I understand the Estimated Delivery Policy" at bounding box center [0, 0] width 0 height 0
click at [754, 231] on span at bounding box center [758, 237] width 12 height 13
click at [0, 0] on input "I agree to the Terms and Conditions" at bounding box center [0, 0] width 0 height 0
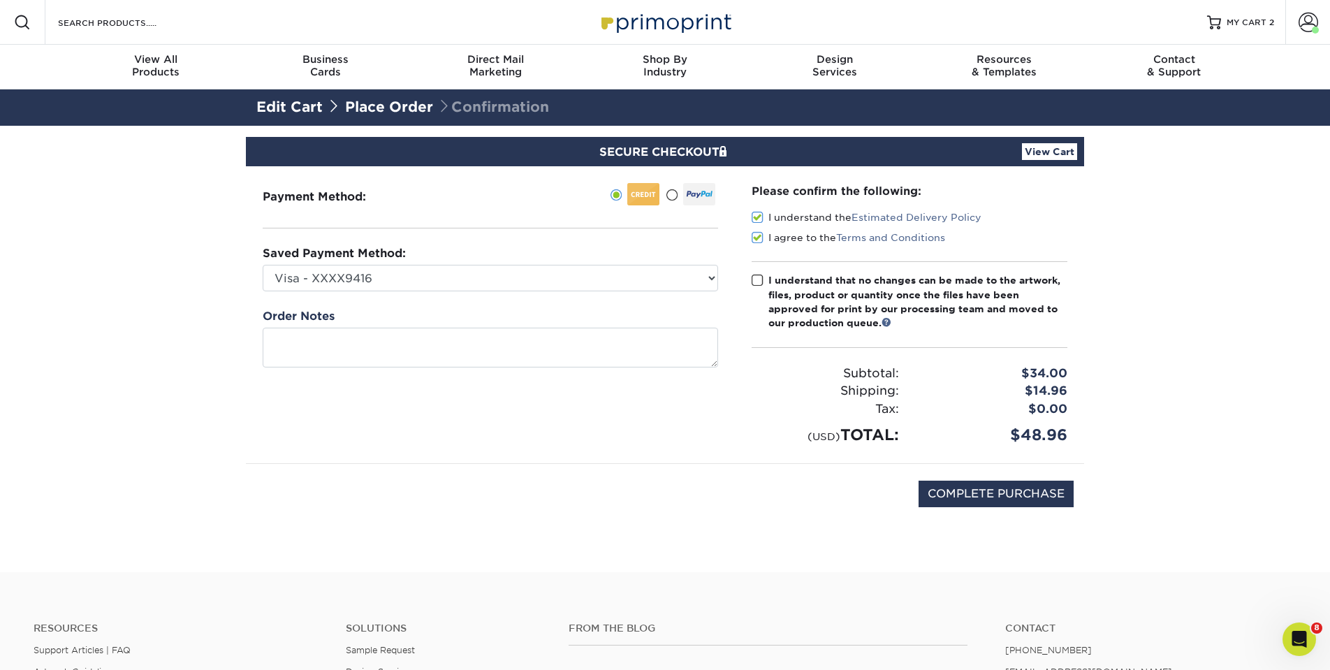
click at [760, 281] on span at bounding box center [758, 280] width 12 height 13
click at [0, 0] on input "I understand that no changes can be made to the artwork, files, product or quan…" at bounding box center [0, 0] width 0 height 0
click at [996, 493] on input "COMPLETE PURCHASE" at bounding box center [996, 494] width 155 height 27
type input "PROCESSING, PLEASE WAIT..."
